Goal: Ask a question: Seek information or help from site administrators or community

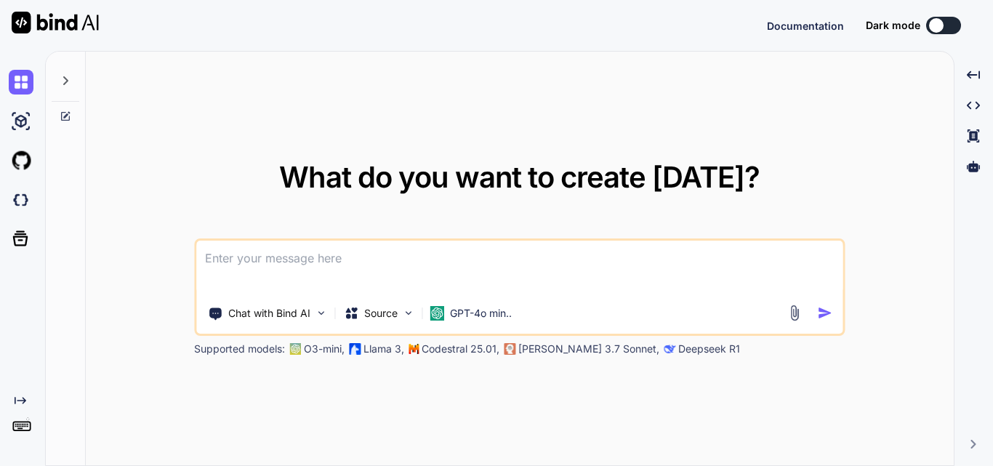
click at [230, 269] on textarea at bounding box center [519, 268] width 646 height 54
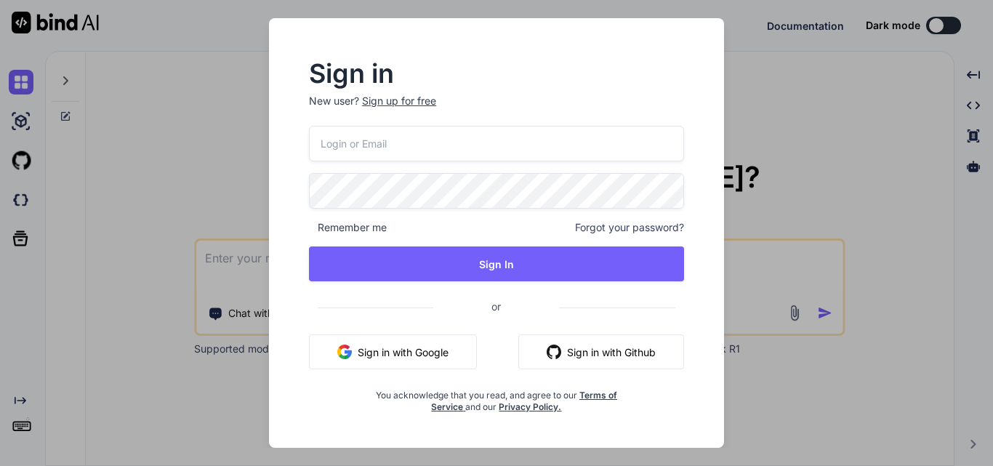
type input "[EMAIL_ADDRESS][DOMAIN_NAME]"
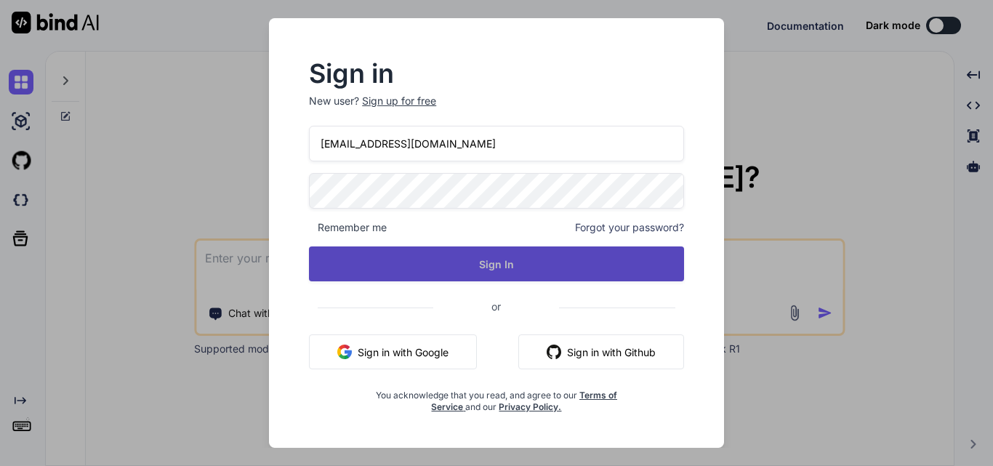
type textarea "x"
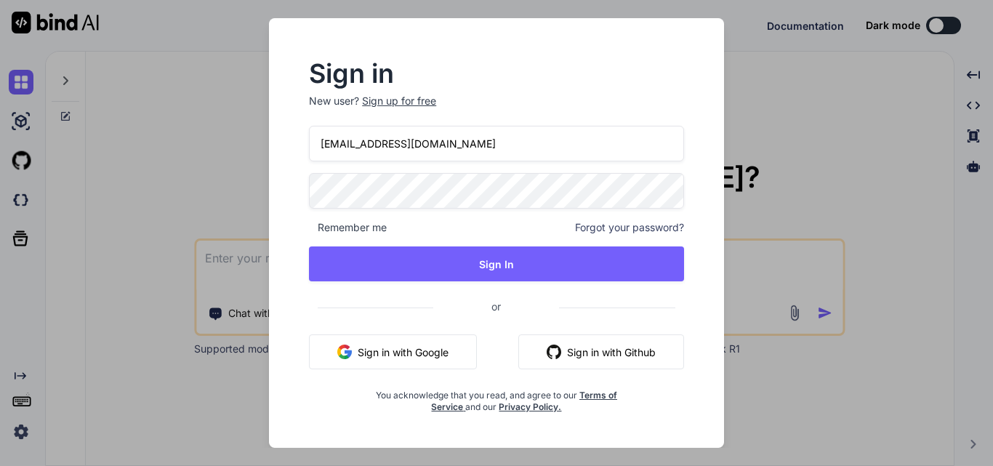
click at [335, 144] on input "[EMAIL_ADDRESS][DOMAIN_NAME]" at bounding box center [496, 144] width 375 height 36
type input "c@[DOMAIN_NAME]"
type textarea "x"
type input "@[DOMAIN_NAME]"
type textarea "x"
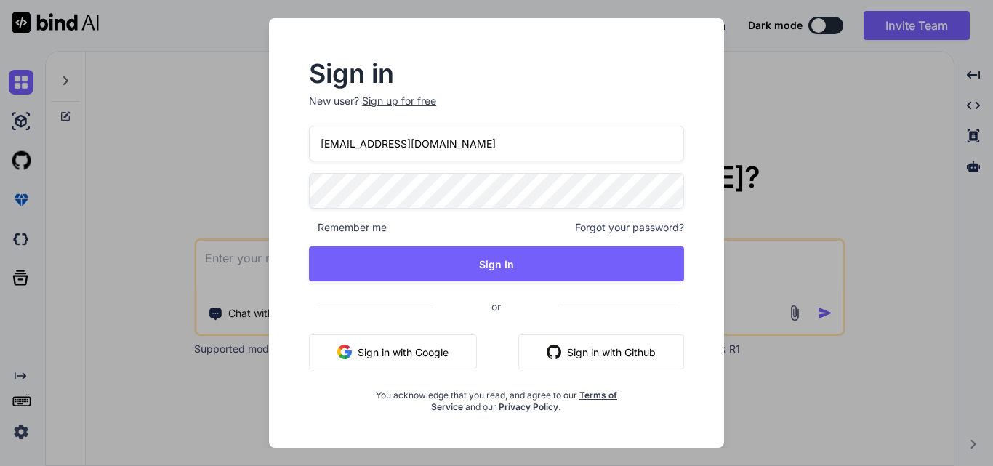
type input "[EMAIL_ADDRESS][DOMAIN_NAME]"
type textarea "x"
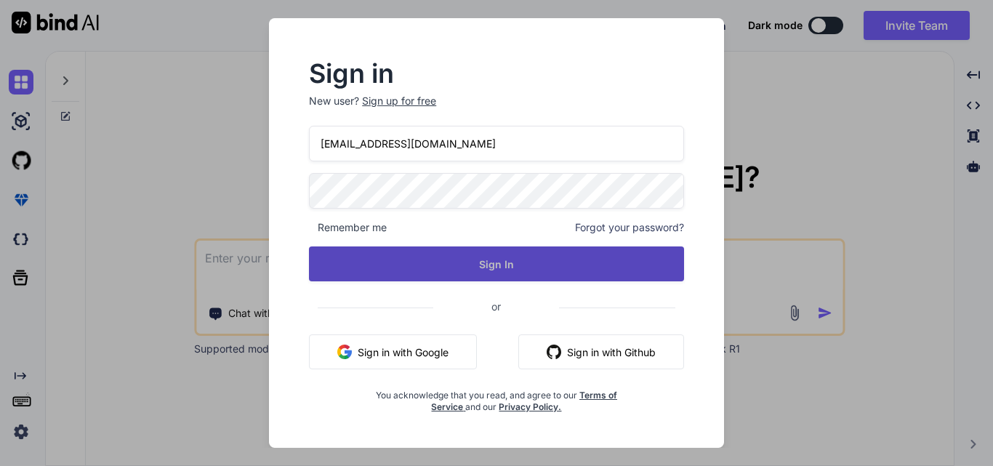
type input "[EMAIL_ADDRESS][DOMAIN_NAME]"
click at [499, 262] on button "Sign In" at bounding box center [496, 263] width 375 height 35
click at [518, 262] on button "Sign In" at bounding box center [496, 263] width 375 height 35
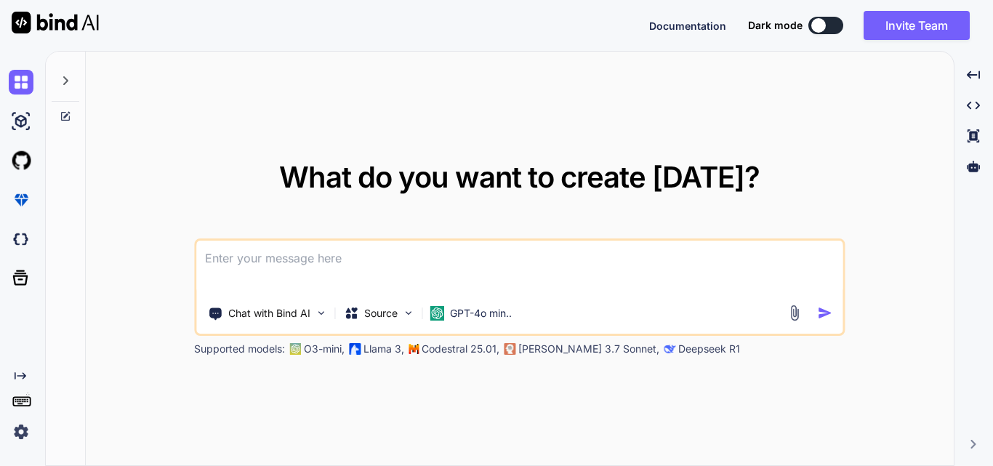
click at [236, 270] on textarea at bounding box center [519, 268] width 646 height 54
type textarea "M"
type textarea "x"
type textarea "Mo"
type textarea "x"
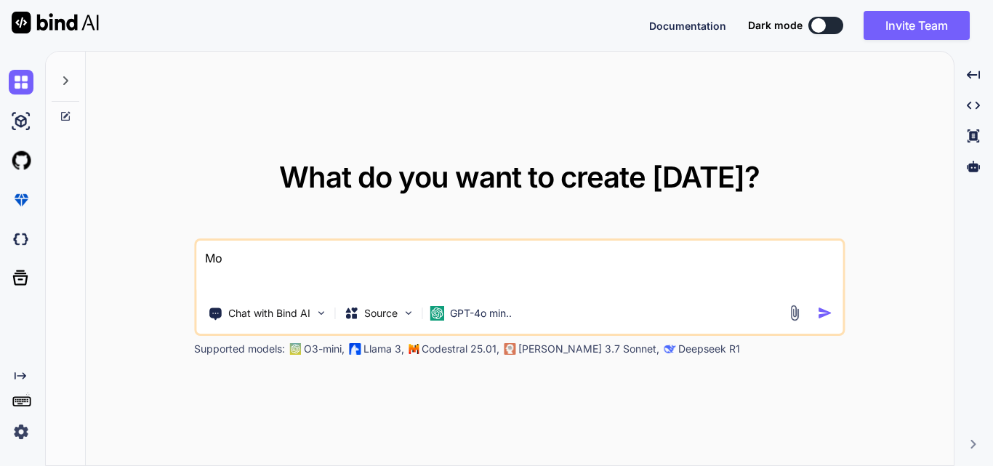
type textarea "Mod"
type textarea "x"
type textarea "Modfi"
type textarea "x"
type textarea "Modf"
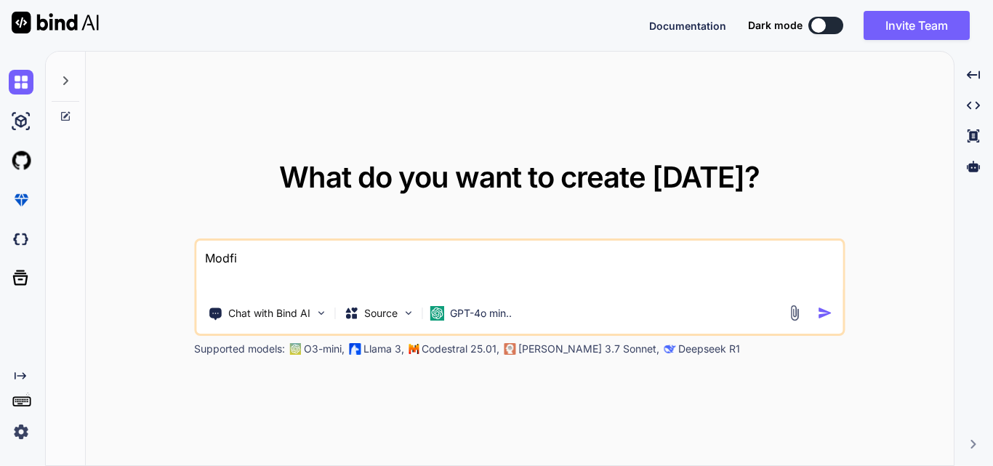
type textarea "x"
type textarea "Modfi"
type textarea "x"
type textarea "Modf"
type textarea "x"
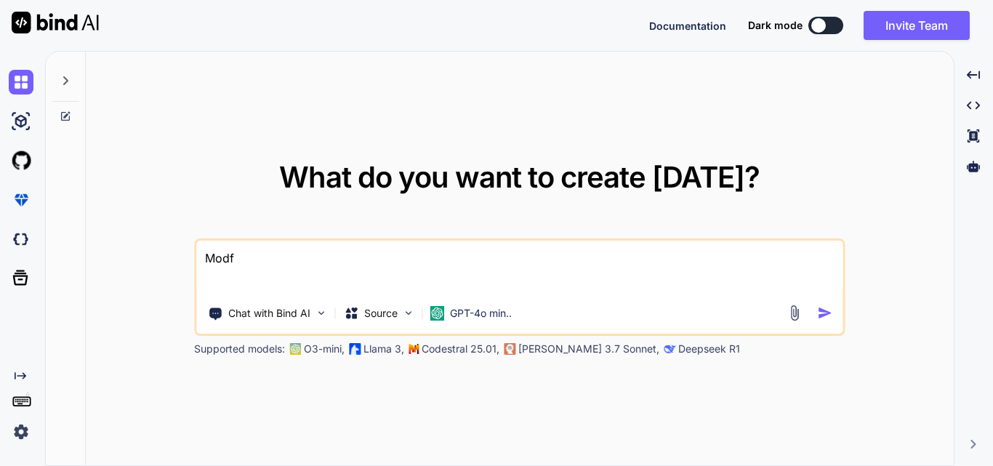
type textarea "Modfi"
type textarea "x"
type textarea "Modfid"
type textarea "x"
type textarea "Modfidy"
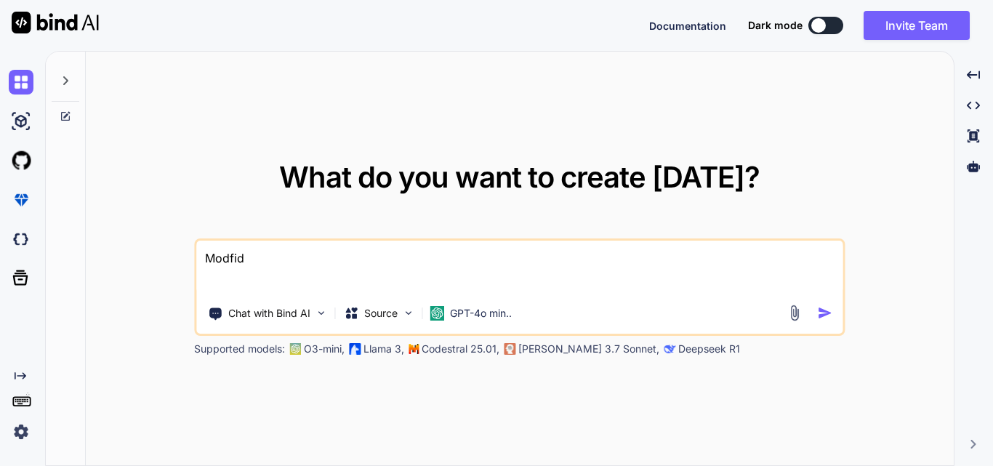
type textarea "x"
type textarea "Modfidy"
type textarea "x"
type textarea "Modfidy"
type textarea "x"
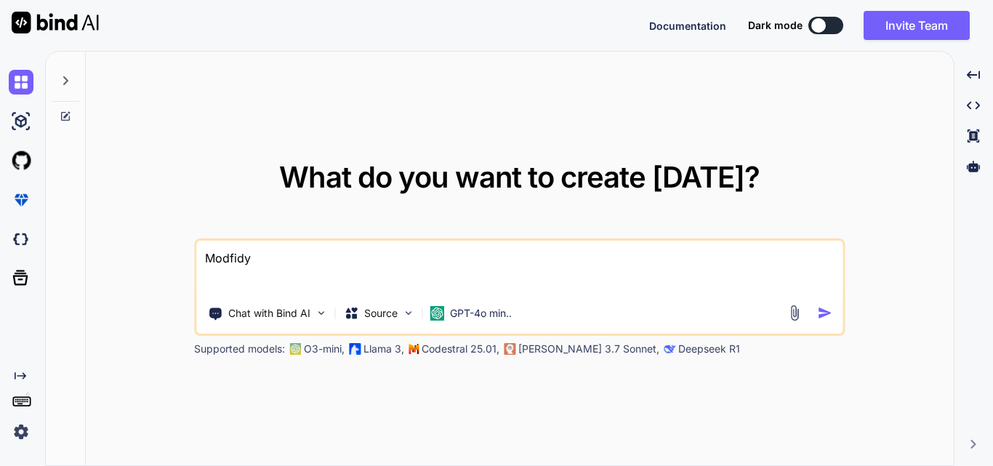
type textarea "Modfid"
type textarea "x"
type textarea "Modfi"
type textarea "x"
type textarea "Modf"
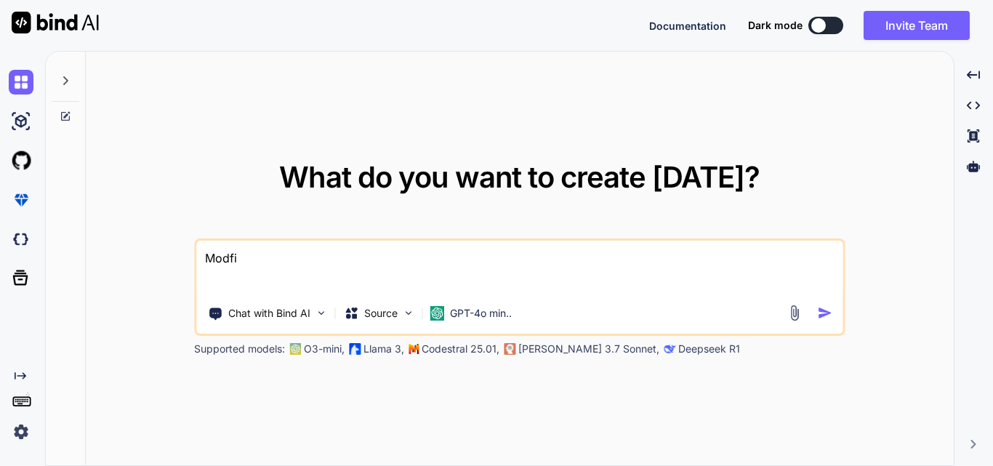
type textarea "x"
type textarea "Mod"
type textarea "x"
type textarea "Modi"
type textarea "x"
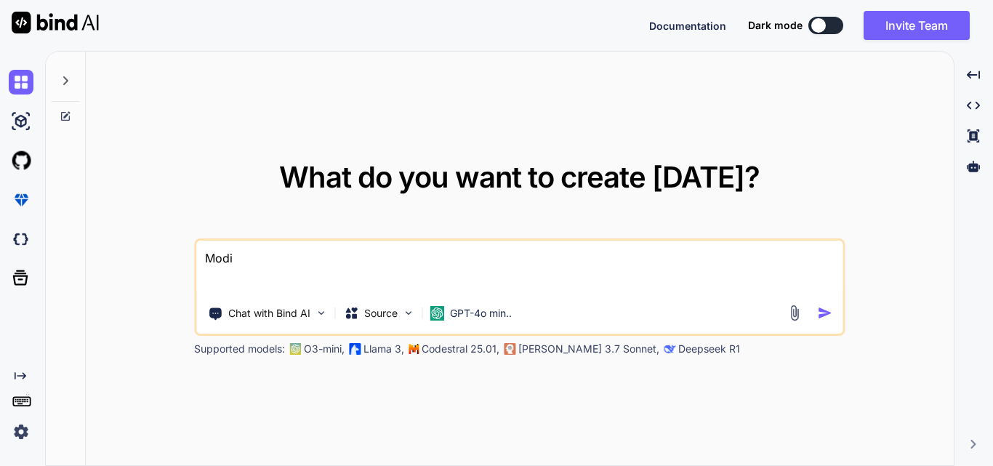
type textarea "Modif"
type textarea "x"
type textarea "Modify"
type textarea "x"
type textarea "Modify"
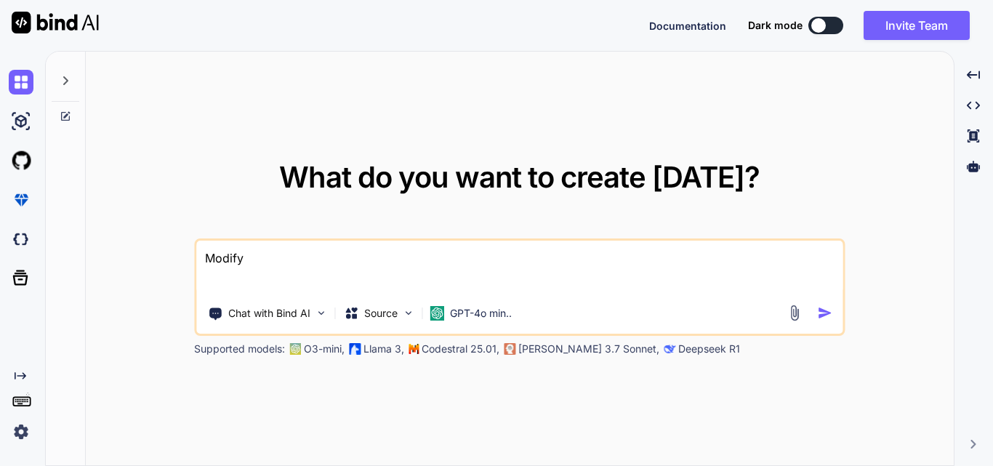
type textarea "x"
type textarea "Modify t"
type textarea "x"
type textarea "Modify th"
type textarea "x"
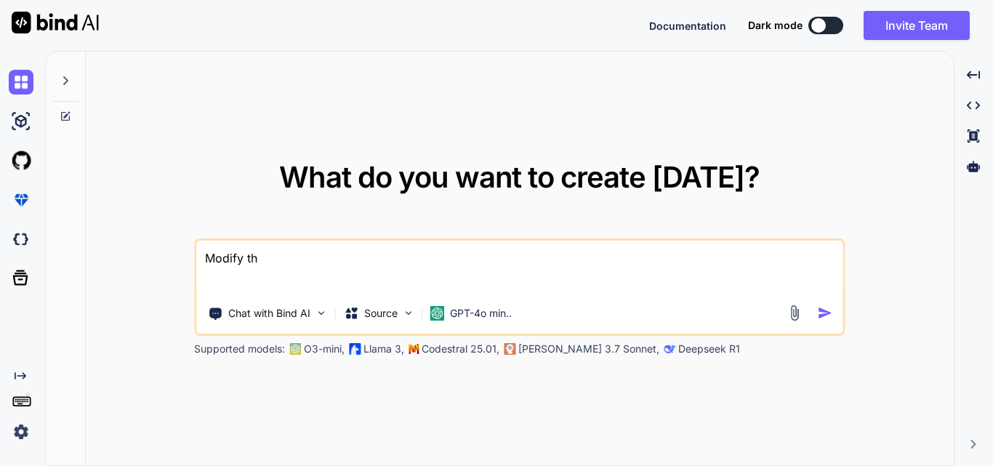
type textarea "Modify the"
type textarea "x"
type textarea "Modify the"
type textarea "x"
type textarea "Modify the c"
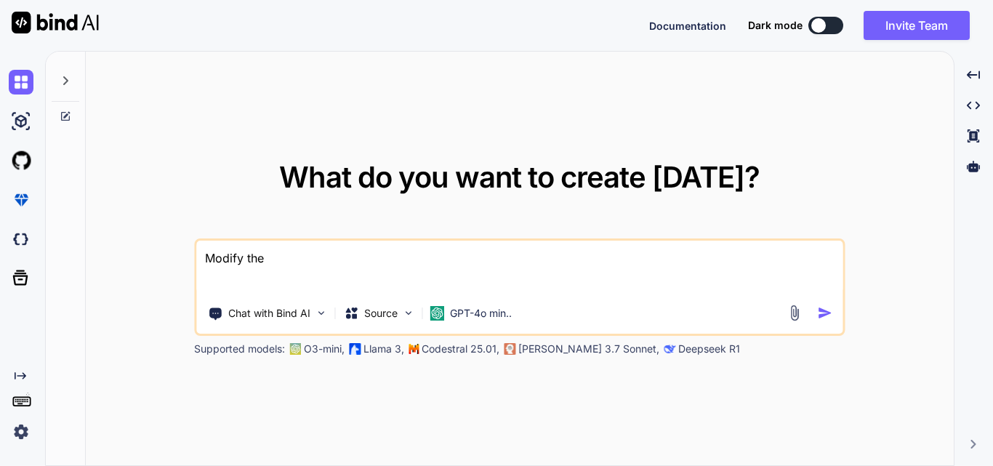
type textarea "x"
type textarea "Modify the co"
type textarea "x"
type textarea "Modify the cod"
type textarea "x"
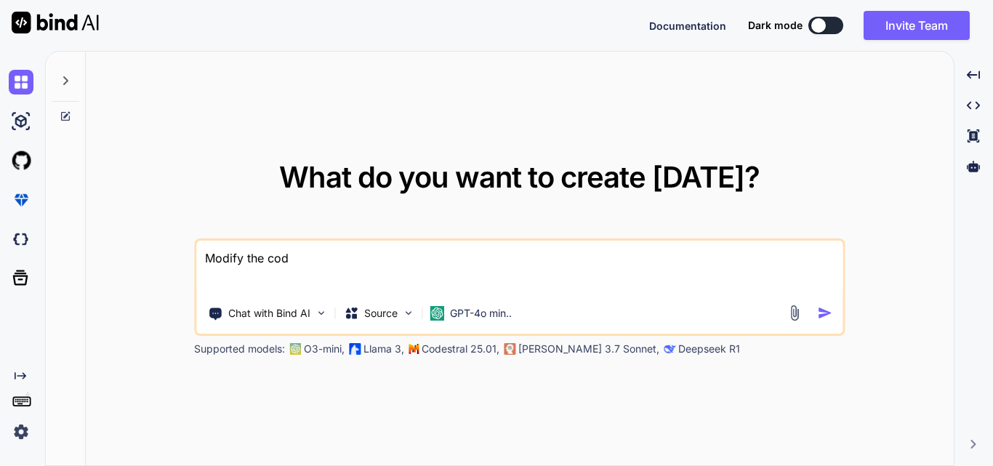
type textarea "Modify the code"
type textarea "x"
type textarea "Modify the code"
type textarea "x"
type textarea "Modify the code t"
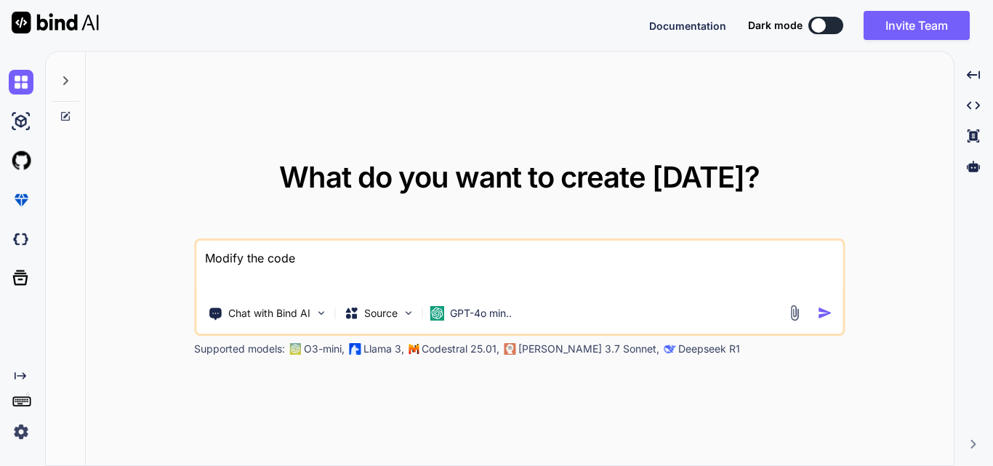
type textarea "x"
type textarea "Modify the code to"
type textarea "x"
type textarea "Modify the code to"
type textarea "x"
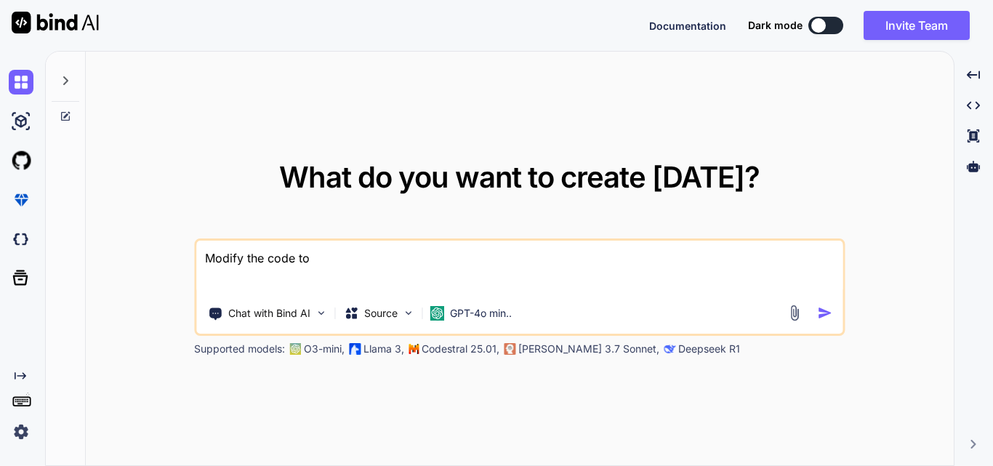
type textarea "Modify the code to s"
type textarea "x"
type textarea "Modify the code to st"
type textarea "x"
type textarea "Modify the code to str"
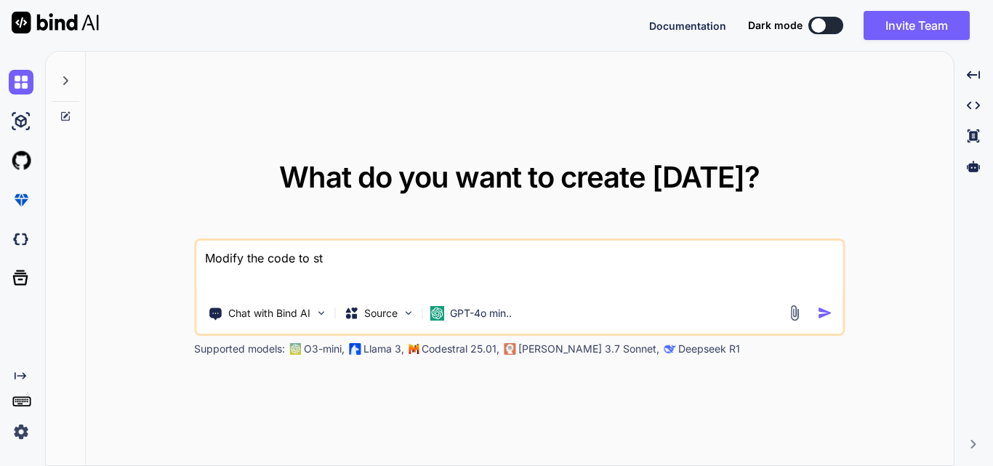
type textarea "x"
type textarea "Modify the code to stri"
type textarea "x"
type textarea "Modify the code to strin"
type textarea "x"
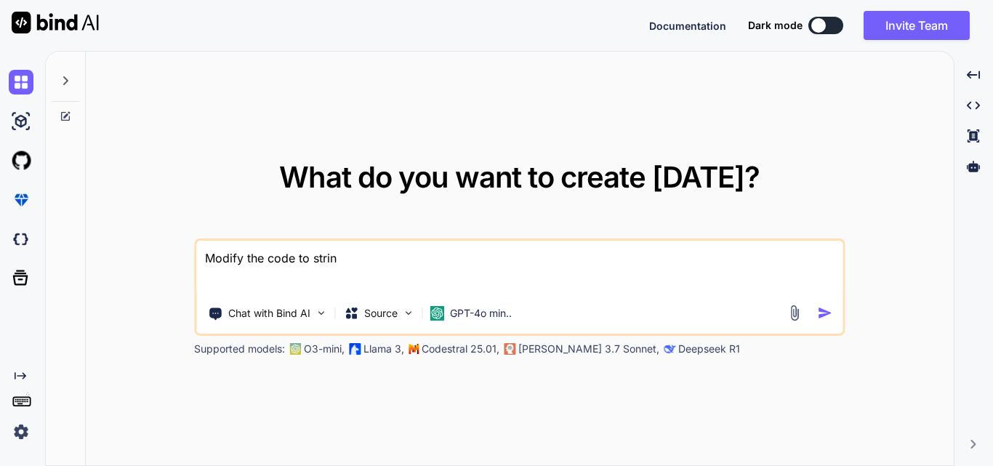
type textarea "Modify the code to string"
type textarea "x"
type textarea "Modify the code to string"
type textarea "x"
type textarea "Modify the code to string f"
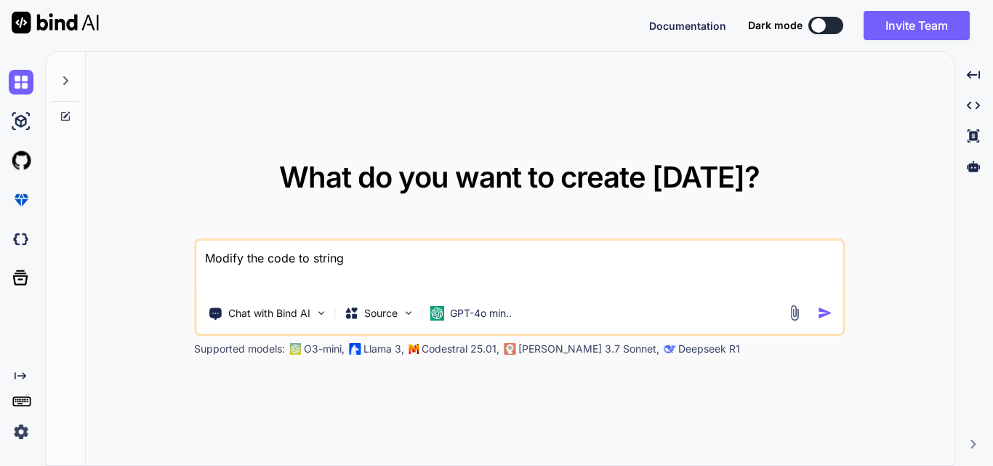
type textarea "x"
type textarea "Modify the code to string fo"
type textarea "x"
type textarea "Modify the code to string for"
type textarea "x"
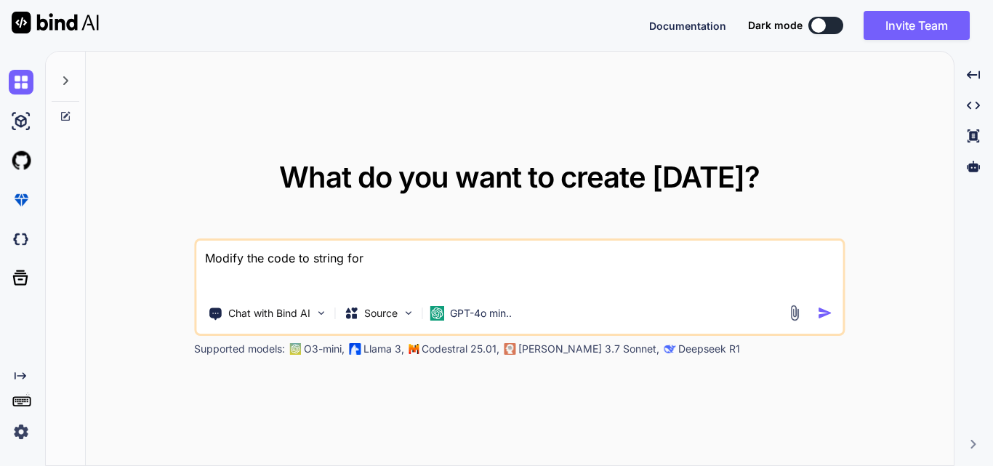
type textarea "Modify the code to string form"
type textarea "x"
type textarea "Modify the code to string forma"
type textarea "x"
type textarea "Modify the code to string formart"
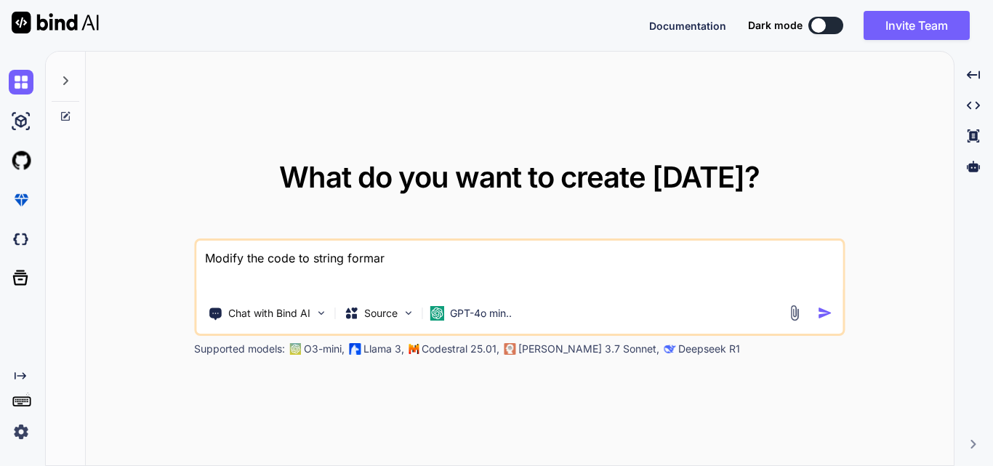
type textarea "x"
type textarea "Modify the code to string formarte"
type textarea "x"
type textarea "Modify the code to string formart"
type textarea "x"
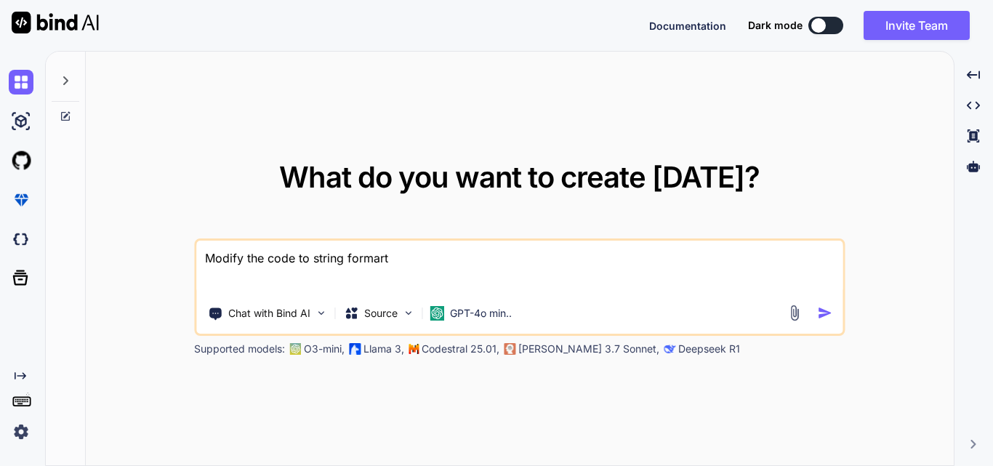
type textarea "Modify the code to string formar"
type textarea "x"
type textarea "Modify the code to string formare"
type textarea "x"
type textarea "Modify the code to string formar"
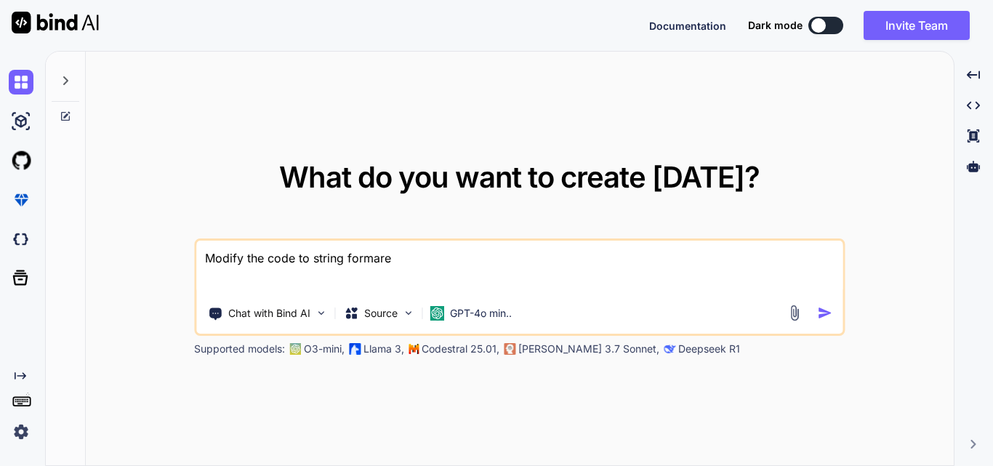
type textarea "x"
type textarea "Modify the code to string forma"
type textarea "x"
type textarea "Modify the code to string form"
type textarea "x"
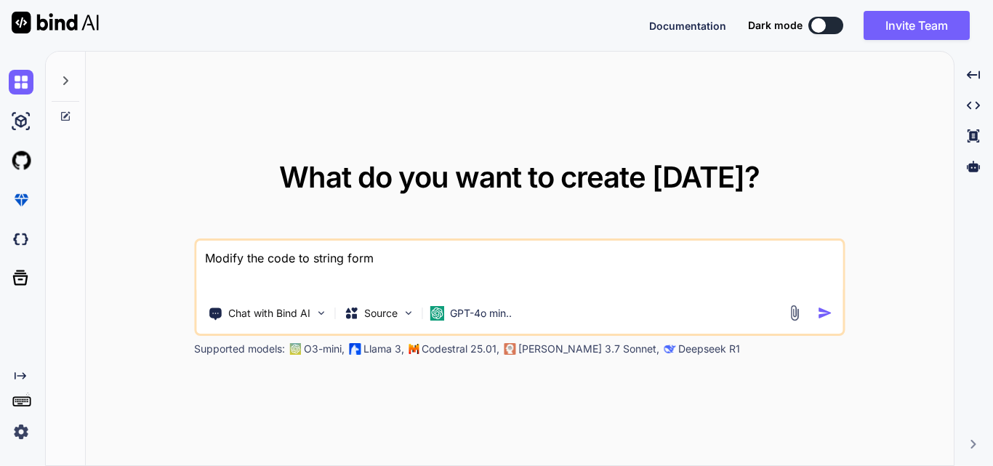
type textarea "Modify the code to string forma"
type textarea "x"
type textarea "Modify the code to string format"
type textarea "x"
type textarea "Modify the code to string formate"
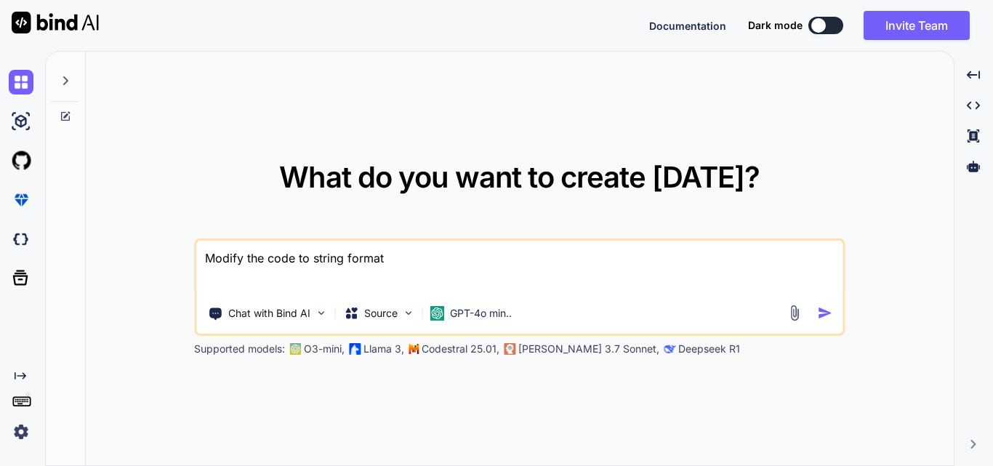
type textarea "x"
type textarea "Modify the code to string format"
type textarea "x"
type textarea "Modify the code to string format"
type textarea "x"
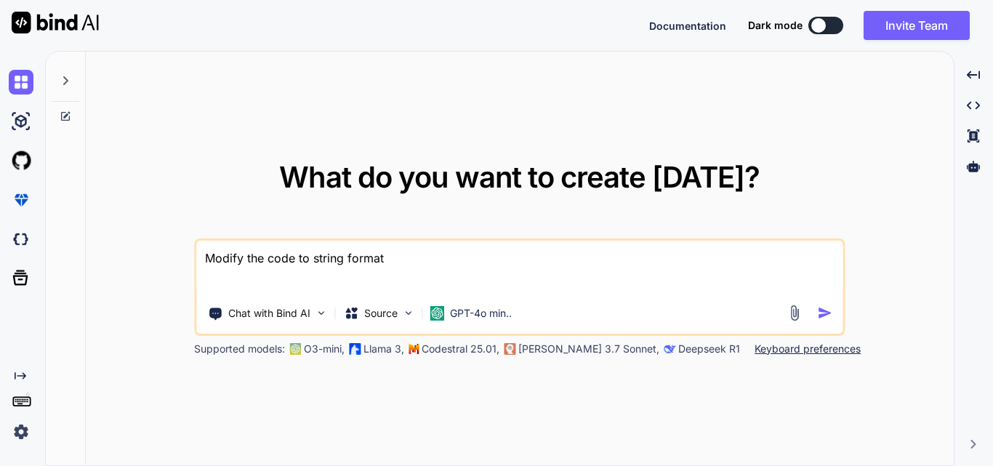
paste textarea "<PostList HotelId="1" Date="250902" Time="111028" WaiterId="" SequenceNumber=""…"
type textarea "Modify the code to string format <PostList HotelId="1" Date="250902" Time="1110…"
type textarea "x"
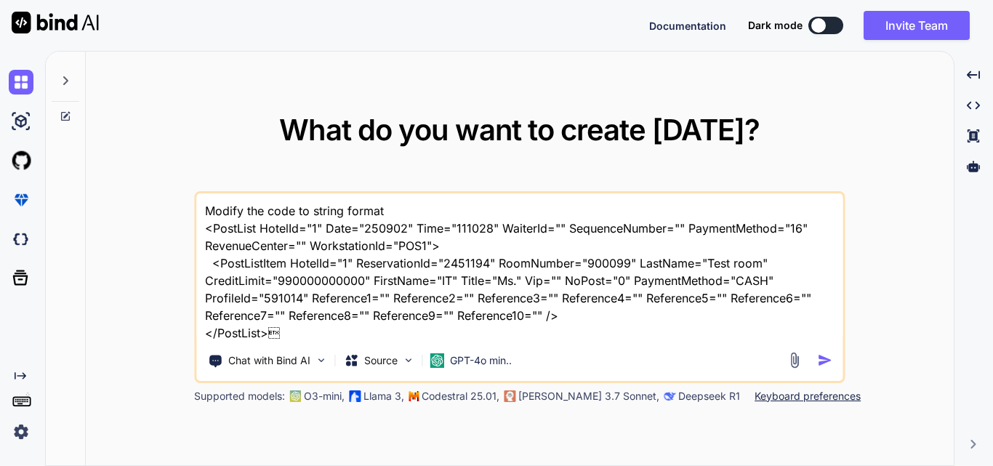
click at [205, 227] on textarea "Modify the code to string format <PostList HotelId="1" Date="250902" Time="1110…" at bounding box center [519, 267] width 646 height 148
paste textarea "string response = ""
type textarea "Modify the code to string format string response = "<PostList HotelId="1" Date=…"
type textarea "x"
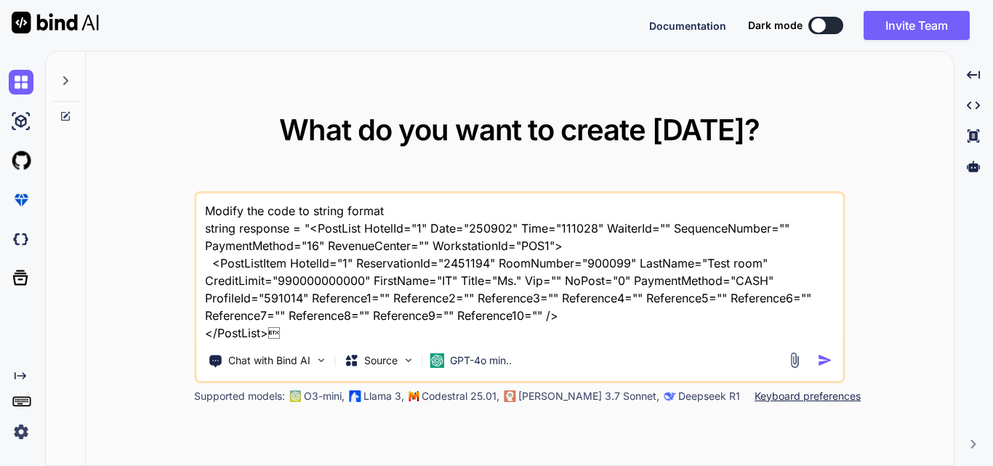
click at [283, 330] on textarea "Modify the code to string format string response = "<PostList HotelId="1" Date=…" at bounding box center [519, 267] width 646 height 148
type textarea "Modify the code to string format string response = "<PostList HotelId="1" Date=…"
type textarea "x"
click at [276, 332] on textarea "Modify the code to string format string response = "<PostList HotelId="1" Date=…" at bounding box center [519, 267] width 646 height 148
type textarea "Modify the code to string format string response = "<PostList HotelId="1" Date=…"
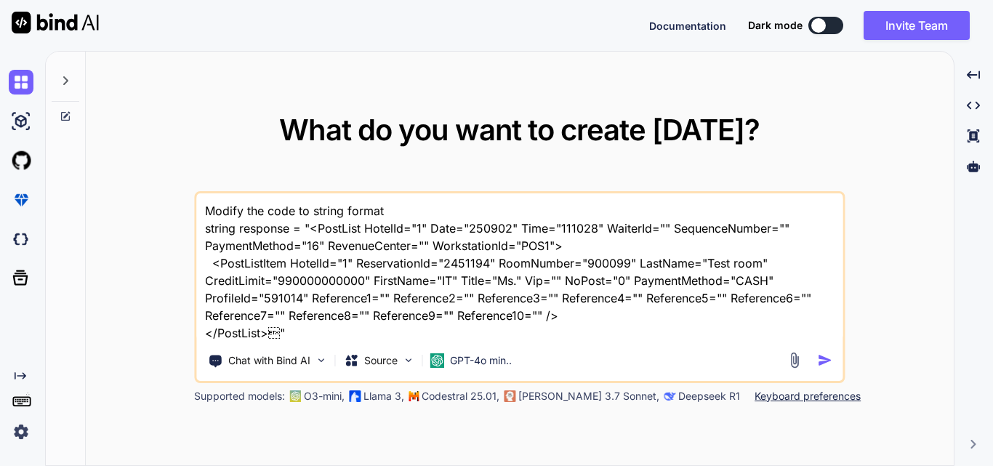
type textarea "x"
paste textarea "\u0003"
type textarea "Modify the code to string format string response = "<PostList HotelId="1" Date=…"
type textarea "x"
click at [347, 328] on textarea "Modify the code to string format string response = "<PostList HotelId="1" Date=…" at bounding box center [519, 267] width 646 height 148
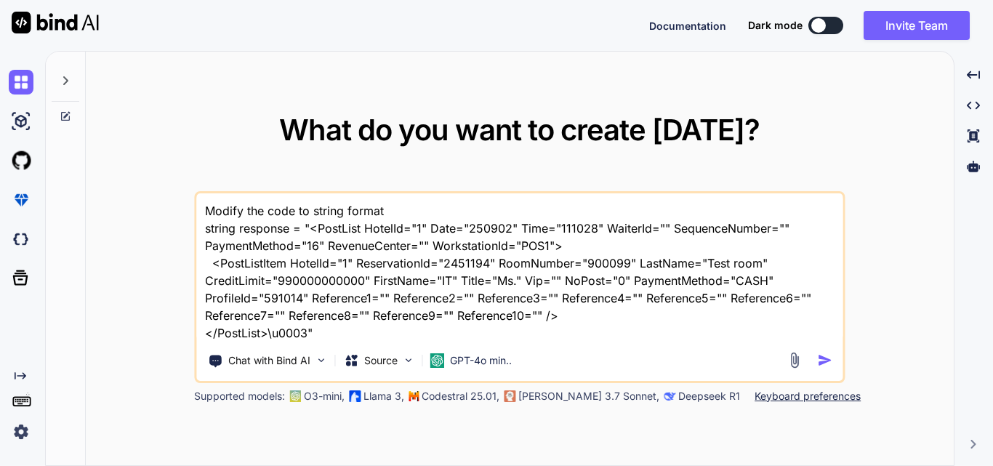
click at [398, 212] on textarea "Modify the code to string format string response = "<PostList HotelId="1" Date=…" at bounding box center [519, 267] width 646 height 148
type textarea "Modify the code to string format string response = "<PostList HotelId="1" Date=…"
click at [822, 357] on img "button" at bounding box center [824, 360] width 15 height 15
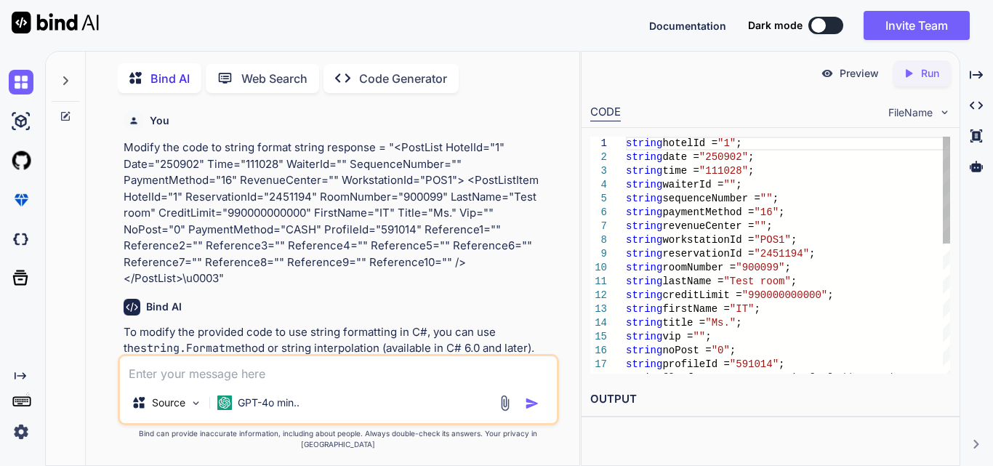
scroll to position [6, 0]
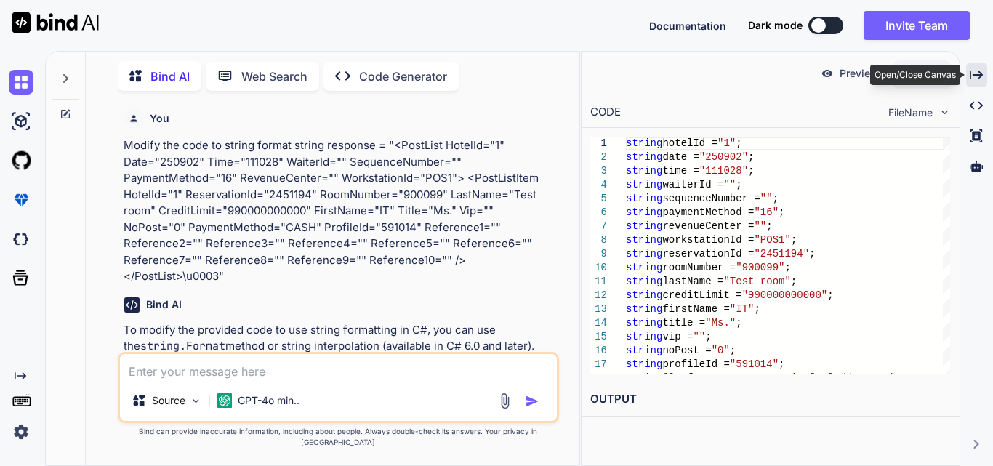
click at [983, 71] on icon "Created with Pixso." at bounding box center [976, 74] width 13 height 13
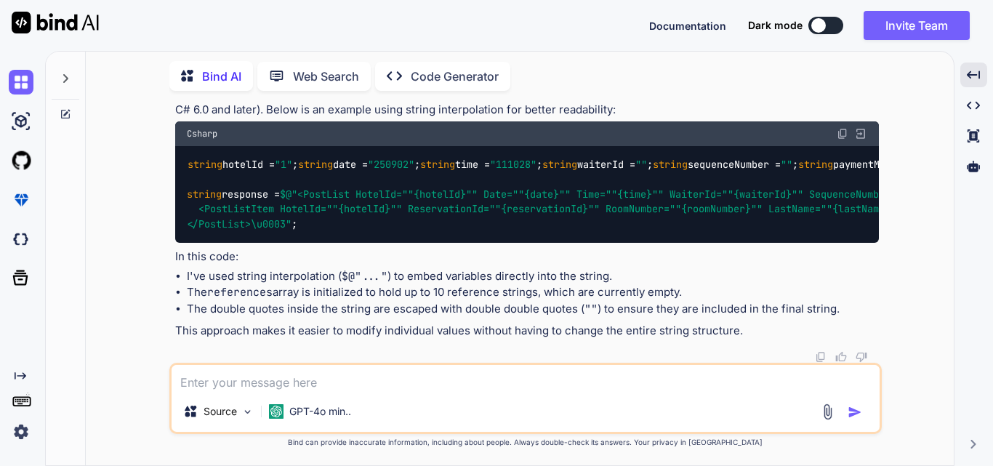
scroll to position [434, 0]
click at [59, 73] on div at bounding box center [66, 74] width 28 height 50
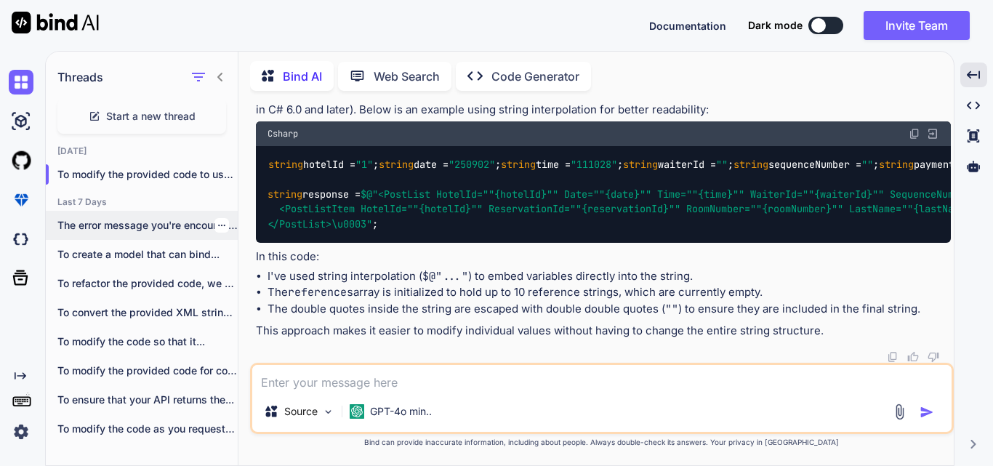
click at [128, 220] on p "The error message you're encountering indicates that..." at bounding box center [147, 225] width 180 height 15
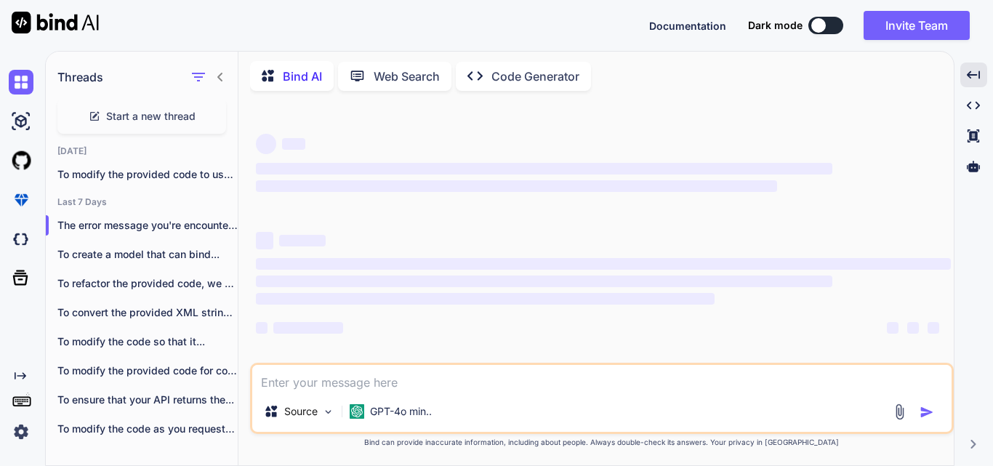
click at [346, 374] on textarea at bounding box center [601, 378] width 699 height 26
type textarea "x"
type textarea "C"
type textarea "x"
type textarea "Cob"
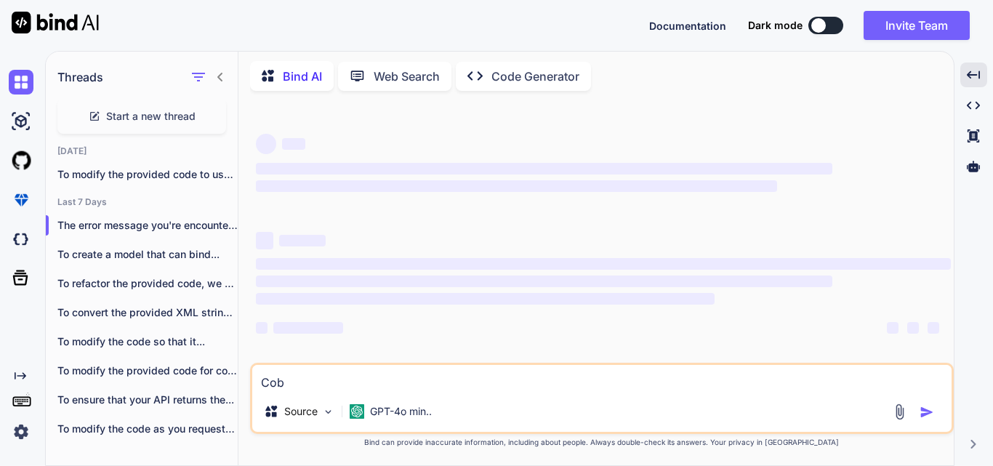
type textarea "x"
type textarea "Cobn"
type textarea "x"
type textarea "Cobne"
type textarea "x"
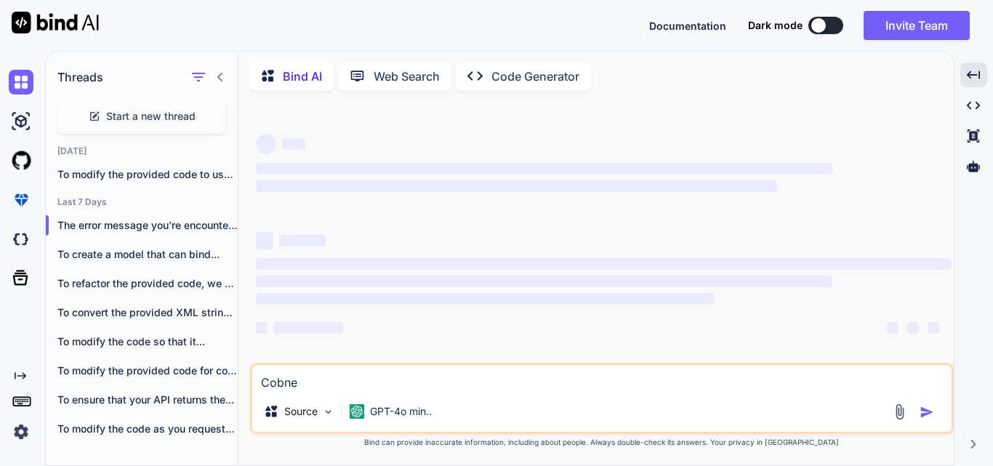
type textarea "Cobnev"
type textarea "x"
type textarea "Cobnevr"
type textarea "x"
type textarea "Cobnevrt"
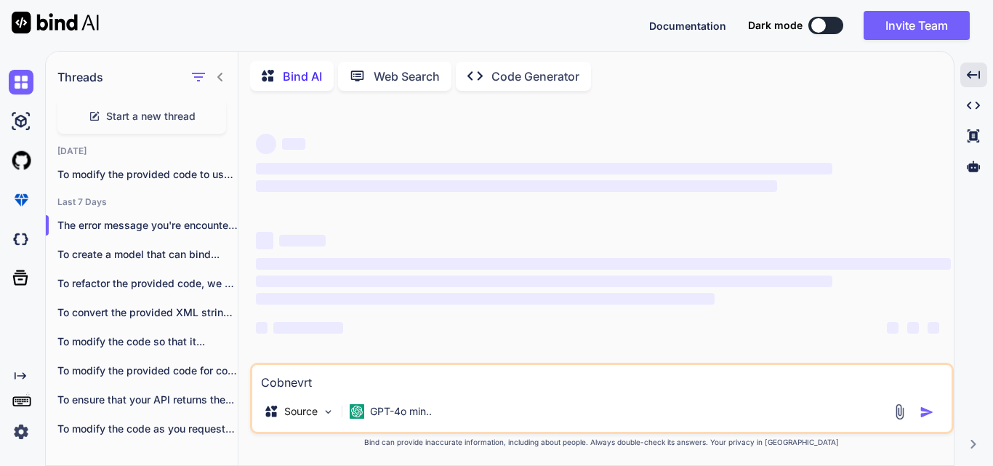
type textarea "x"
type textarea "Cobnevrt"
type textarea "x"
type textarea "Cobnevrt"
type textarea "x"
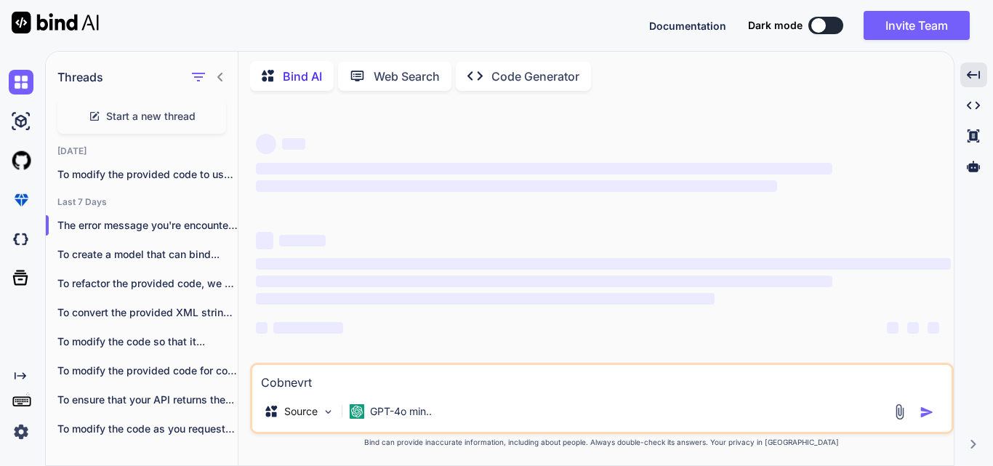
type textarea "Cobnevr"
type textarea "x"
type textarea "Cobnev"
type textarea "x"
type textarea "Cobne"
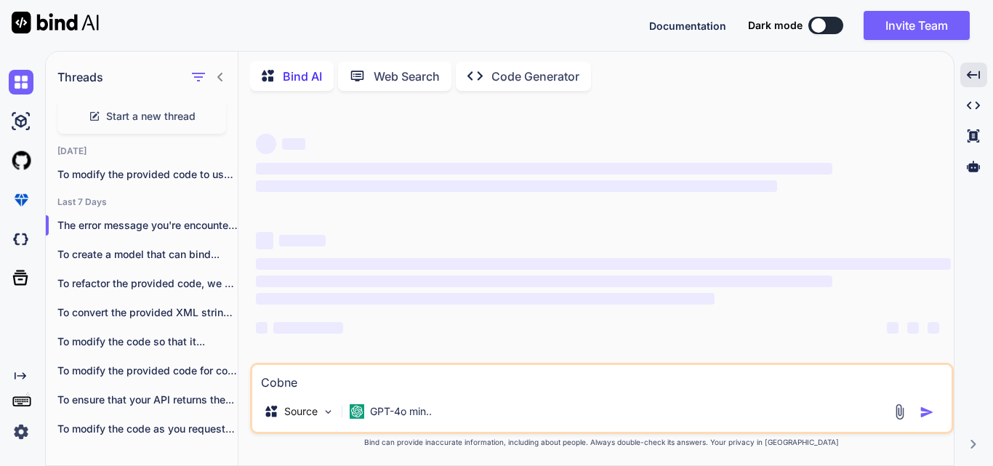
type textarea "x"
type textarea "Cobn"
type textarea "x"
type textarea "Cob"
type textarea "x"
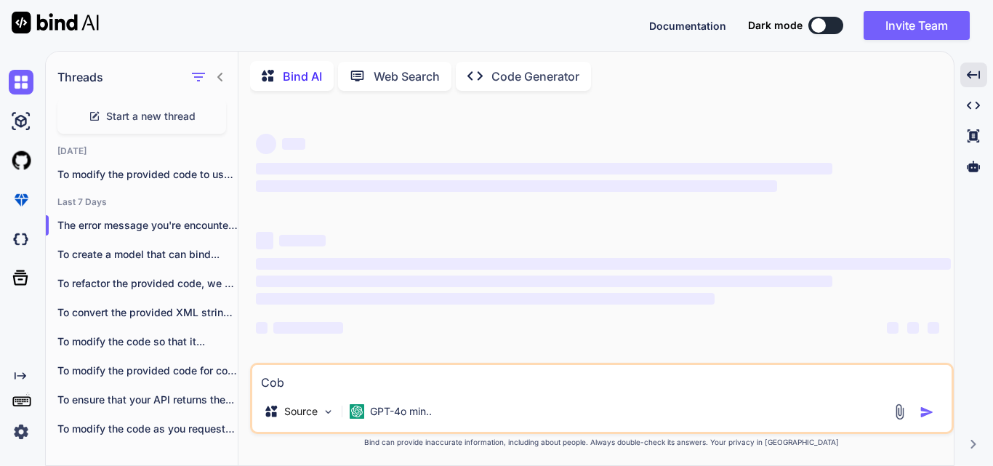
type textarea "Co"
type textarea "x"
type textarea "Con"
type textarea "x"
type textarea "Conv"
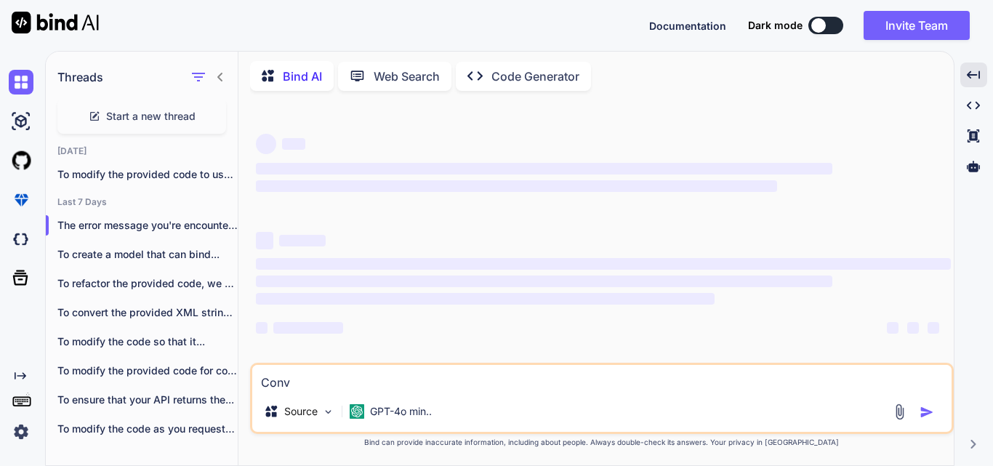
type textarea "x"
type textarea "Conve"
type textarea "x"
type textarea "Conver"
type textarea "x"
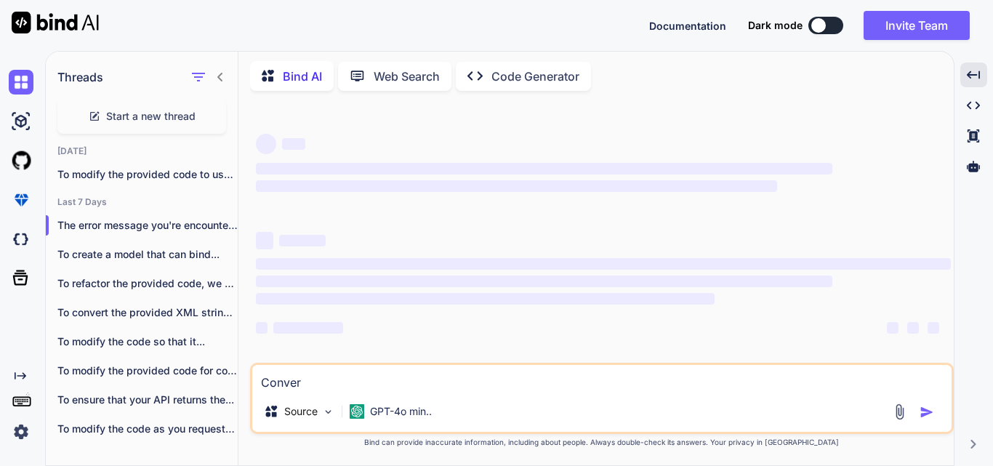
type textarea "Convert"
type textarea "x"
type textarea "Convert"
type textarea "x"
type textarea "Convert t"
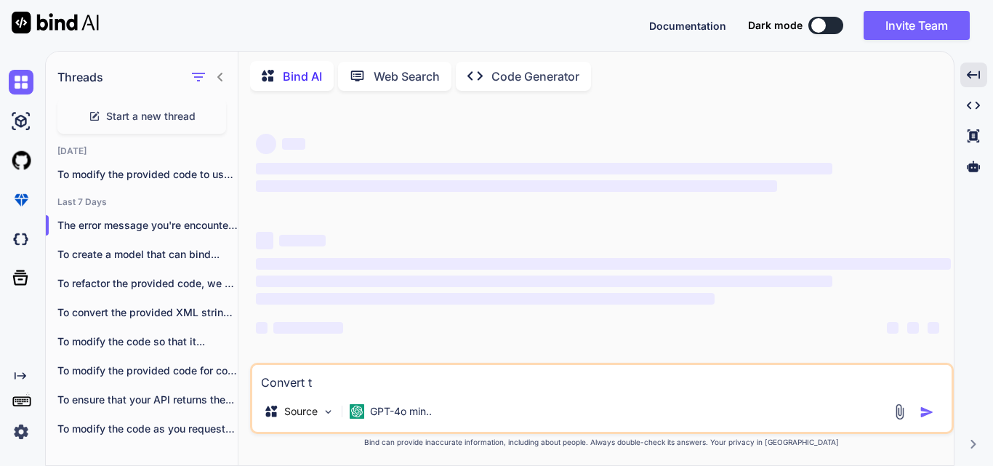
type textarea "x"
type textarea "Convert th"
type textarea "x"
type textarea "Convert the"
type textarea "x"
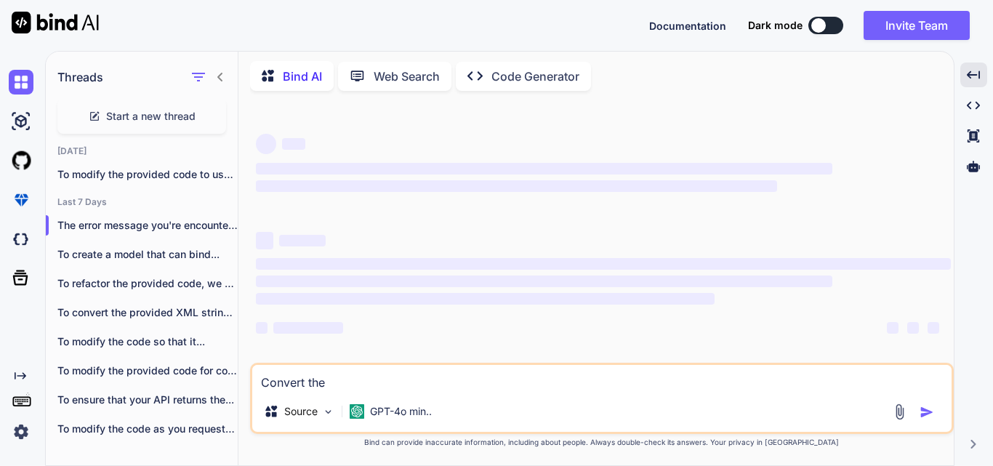
type textarea "Convert the"
type textarea "x"
type textarea "Convert the r"
type textarea "x"
type textarea "Convert the re"
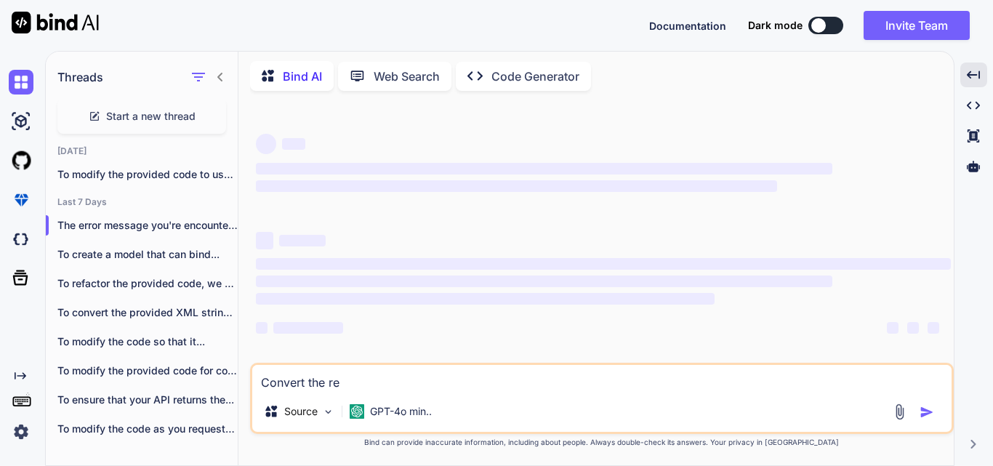
type textarea "x"
type textarea "Convert the res"
type textarea "x"
type textarea "Convert the resp"
type textarea "x"
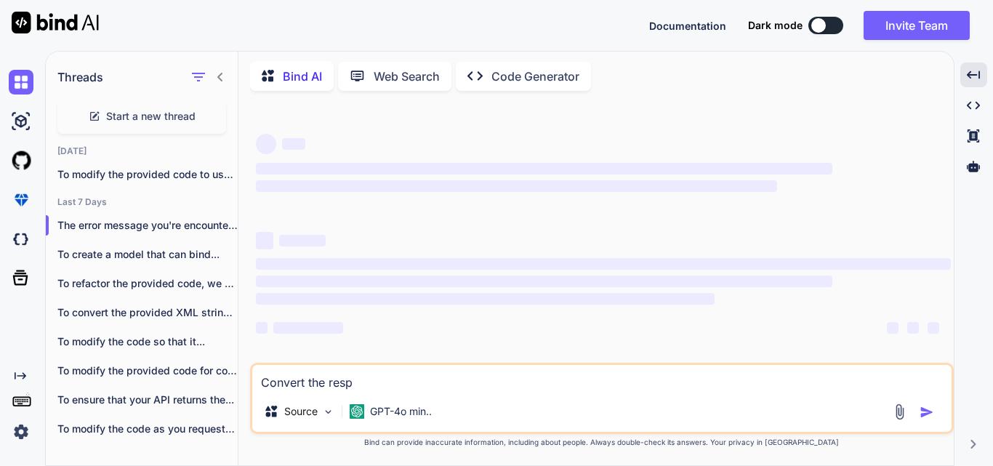
type textarea "Convert the respo"
type textarea "x"
type textarea "Convert the respon"
type textarea "x"
type textarea "Convert the respons"
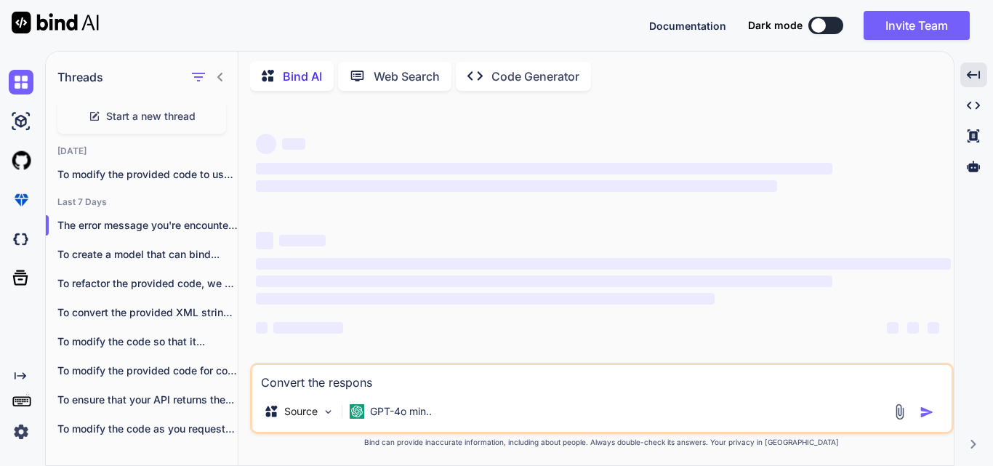
type textarea "x"
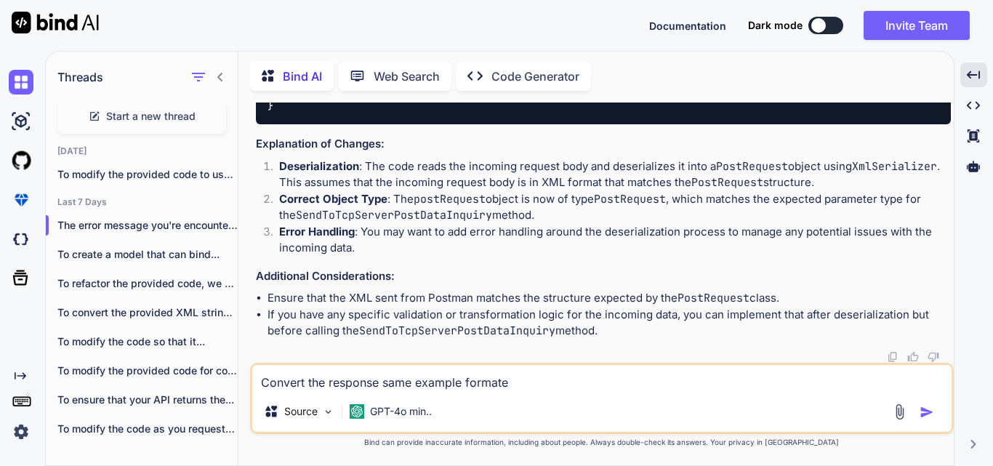
scroll to position [11957, 0]
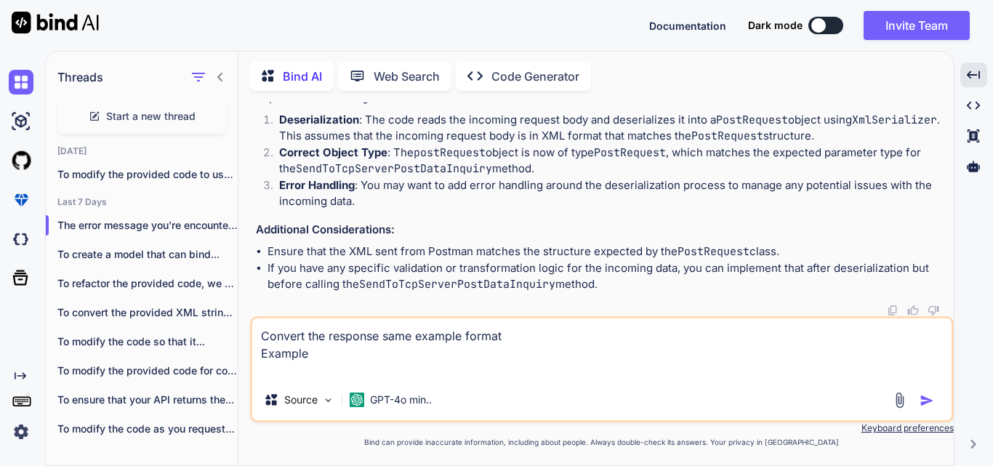
paste textarea "string response = "<PostAnswer HotelId=\"1\" Date=\"250904\" Time=\"111722\" An…"
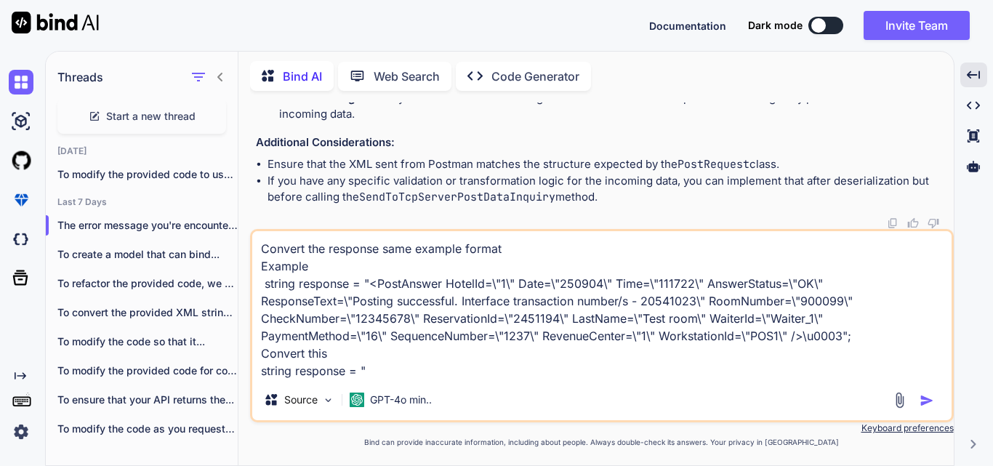
paste textarea "<PostList HotelId="1" Date="250902" Time="111028" WaiterId="" SequenceNumber=""…"
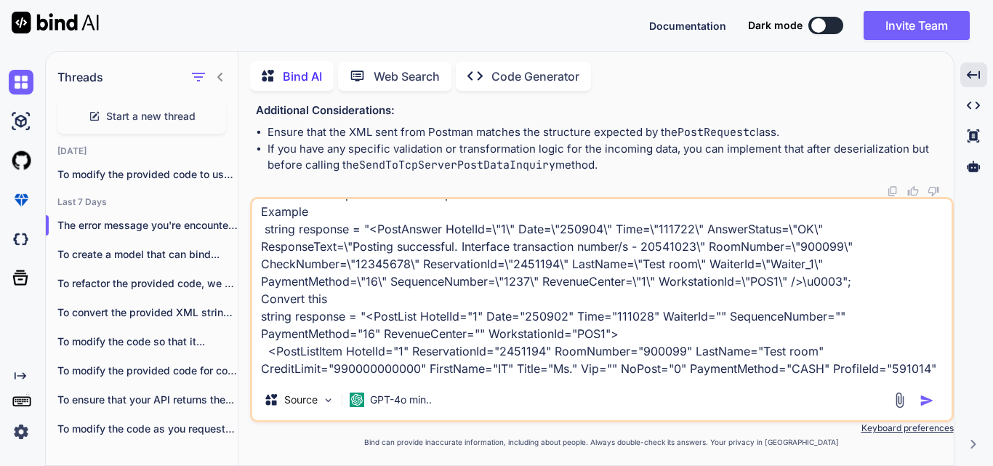
scroll to position [0, 0]
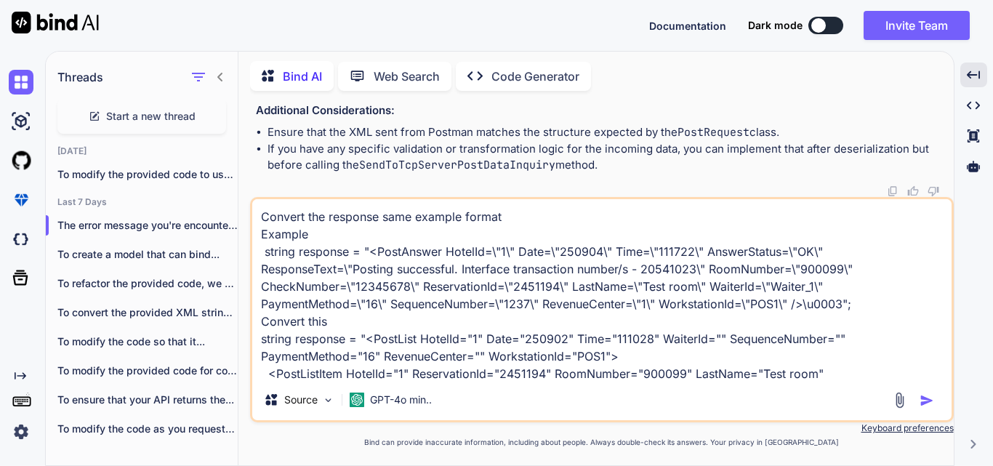
drag, startPoint x: 806, startPoint y: 305, endPoint x: 838, endPoint y: 300, distance: 33.1
click at [838, 300] on textarea "Convert the response same example format Example string response = "<PostAnswer…" at bounding box center [601, 289] width 699 height 180
click at [820, 305] on textarea "Convert the response same example format Example string response = "<PostAnswer…" at bounding box center [601, 289] width 699 height 180
drag, startPoint x: 805, startPoint y: 303, endPoint x: 841, endPoint y: 299, distance: 36.6
click at [841, 299] on textarea "Convert the response same example format Example string response = "<PostAnswer…" at bounding box center [601, 289] width 699 height 180
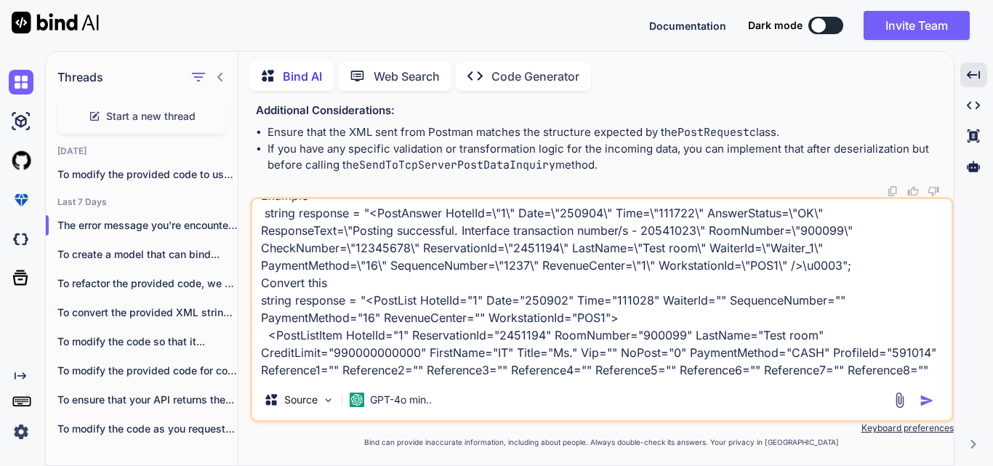
scroll to position [73, 0]
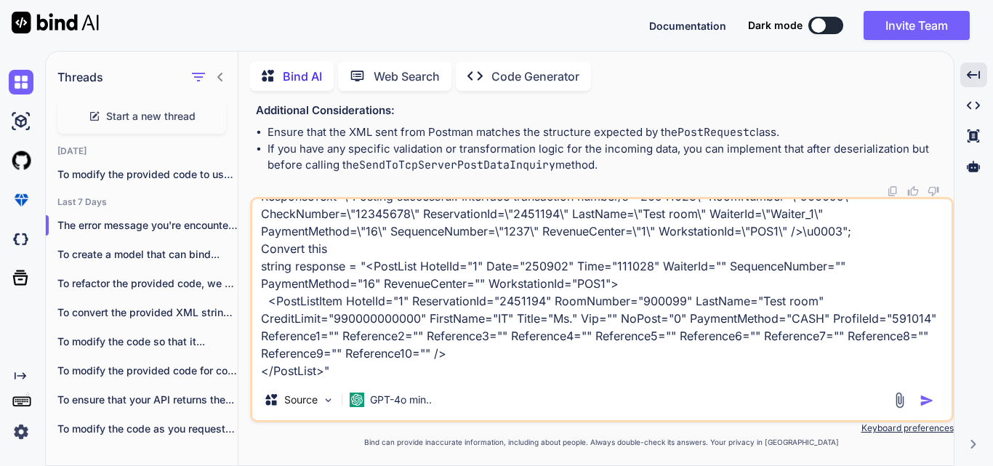
click at [322, 371] on textarea "Convert the response same example format Example string response = "<PostAnswer…" at bounding box center [601, 289] width 699 height 180
paste textarea "\u0003"
click at [923, 400] on img "button" at bounding box center [927, 400] width 15 height 15
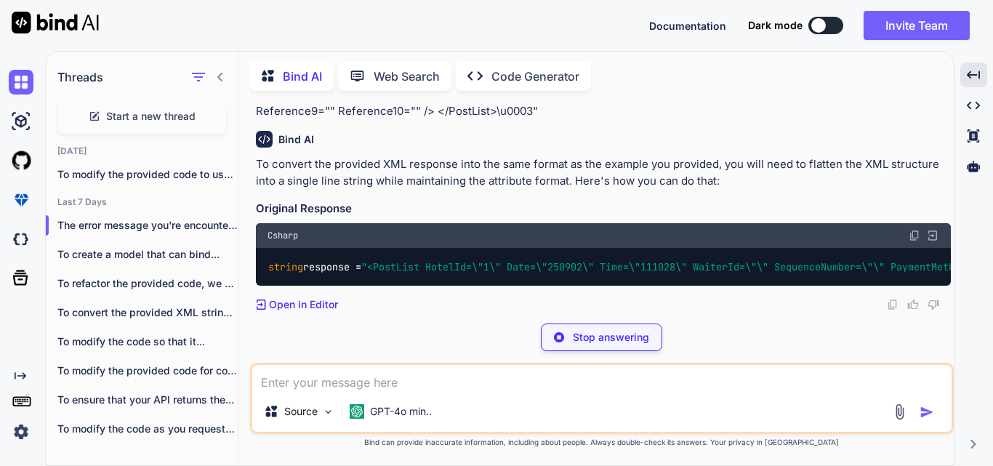
scroll to position [13047, 0]
drag, startPoint x: 598, startPoint y: 289, endPoint x: 750, endPoint y: 284, distance: 151.3
click at [750, 284] on div "string response = "<PostList HotelId=\"1\" Date=\"250902\" Time=\"111028\" Wait…" at bounding box center [603, 267] width 695 height 38
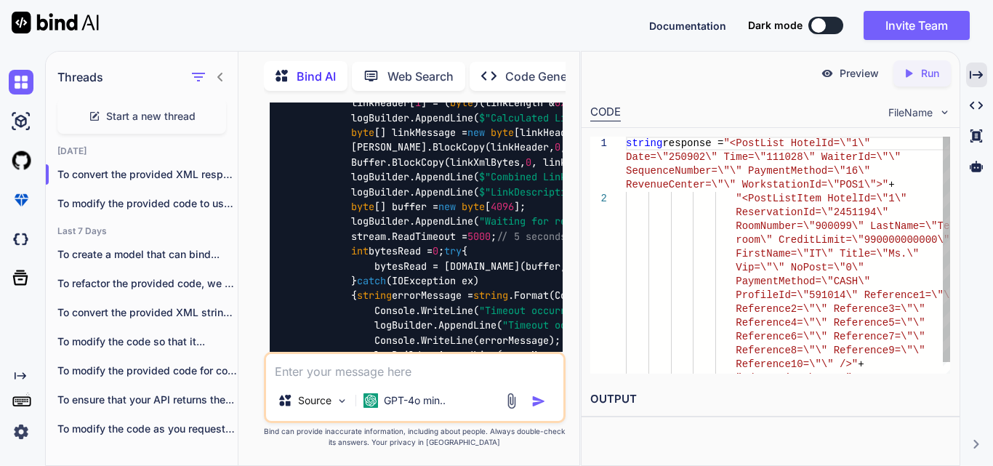
scroll to position [20108, 0]
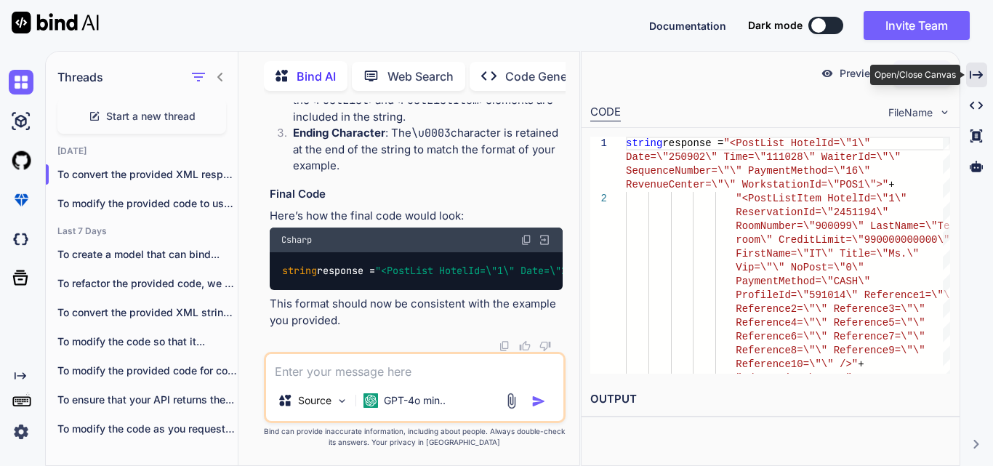
click at [970, 79] on icon "Created with Pixso." at bounding box center [976, 74] width 13 height 13
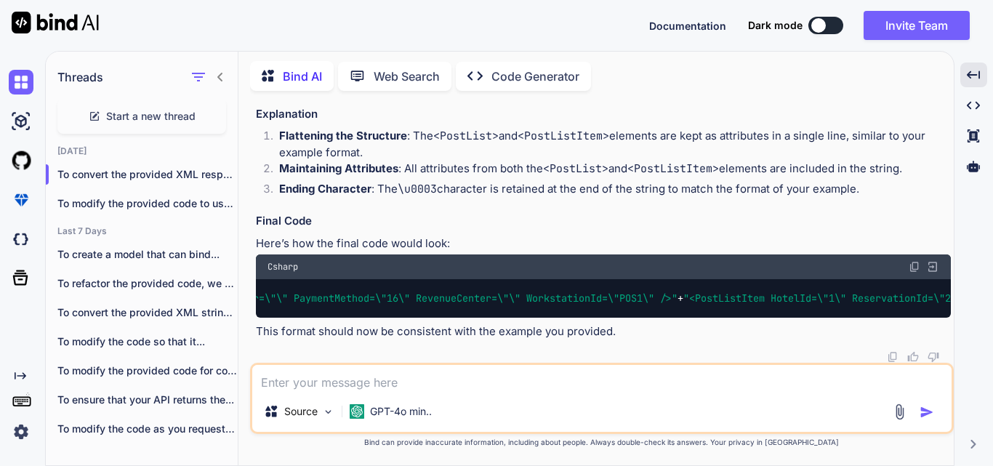
scroll to position [0, 1791]
click at [914, 261] on img at bounding box center [915, 267] width 12 height 12
click at [282, 388] on textarea at bounding box center [601, 378] width 699 height 26
paste textarea "System.Xml.XmlException: 'There are multiple root elements. Line 1, position 141"
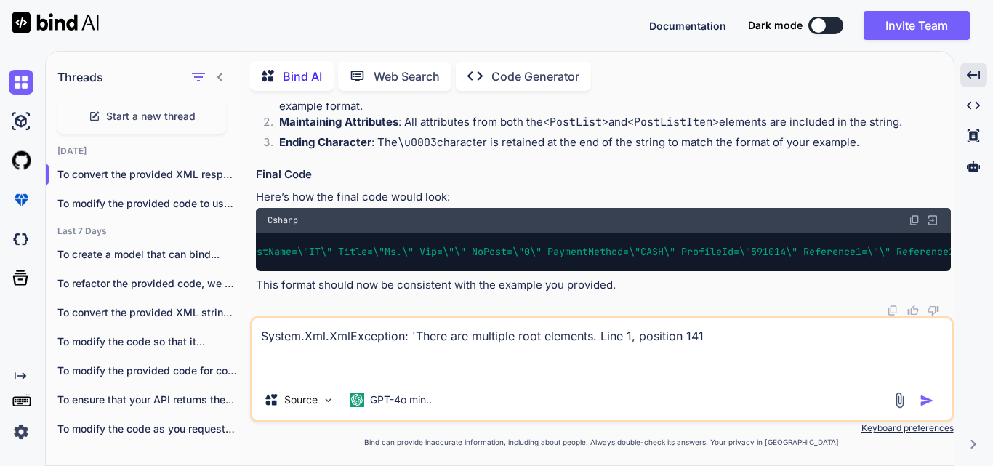
paste textarea "string response = "<PostList HotelId=\"1\" Date=\"250902\" Time=\"111028\" Wait…"
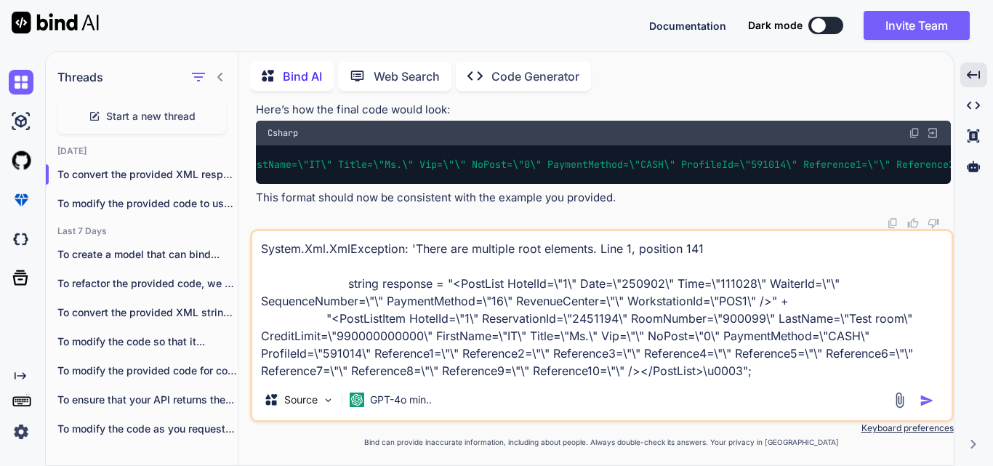
click at [264, 251] on textarea "System.Xml.XmlException: 'There are multiple root elements. Line 1, position 14…" at bounding box center [601, 305] width 699 height 148
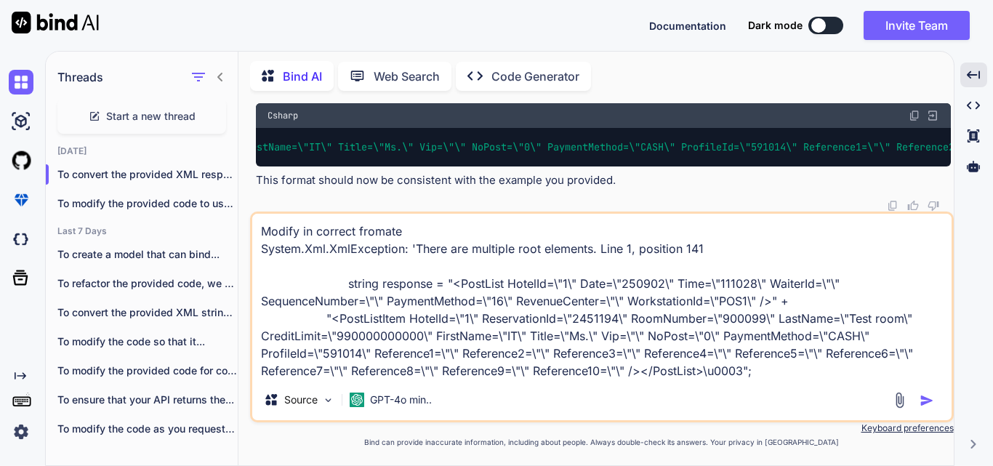
click at [769, 376] on textarea "Modify in correct fromate System.Xml.XmlException: 'There are multiple root ele…" at bounding box center [601, 297] width 699 height 166
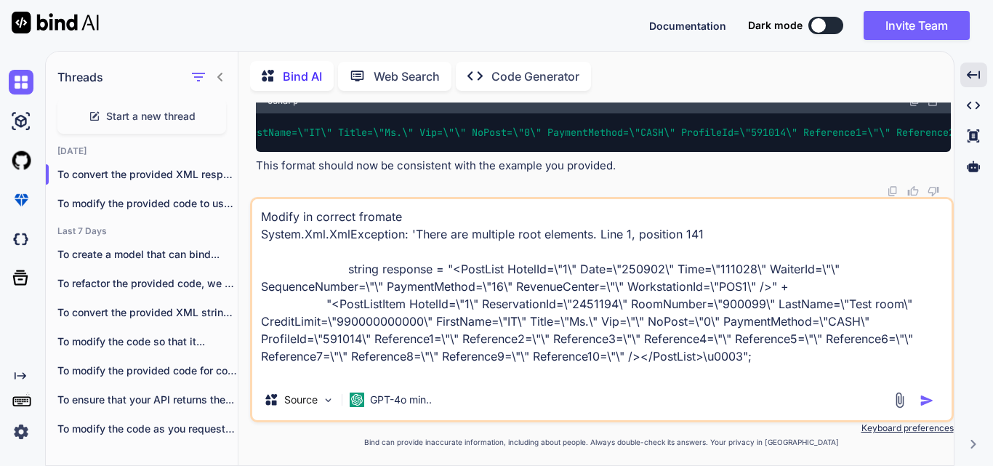
paste textarea "static void SendResponse(HttpListenerResponse response, string responseString, …"
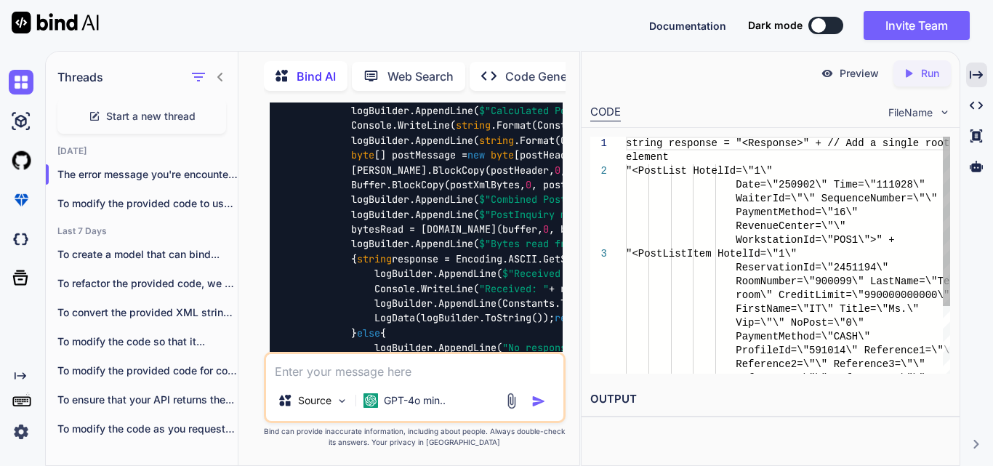
scroll to position [20987, 0]
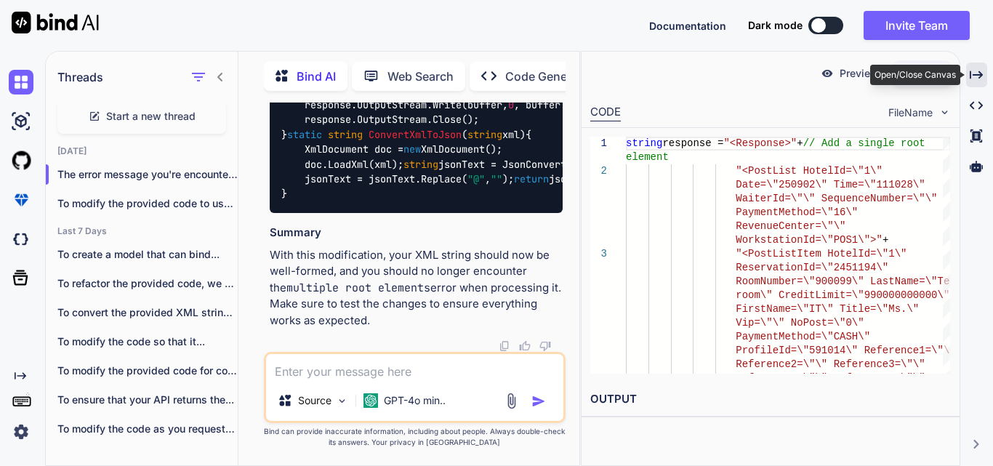
click at [980, 68] on icon "Created with Pixso." at bounding box center [976, 74] width 13 height 13
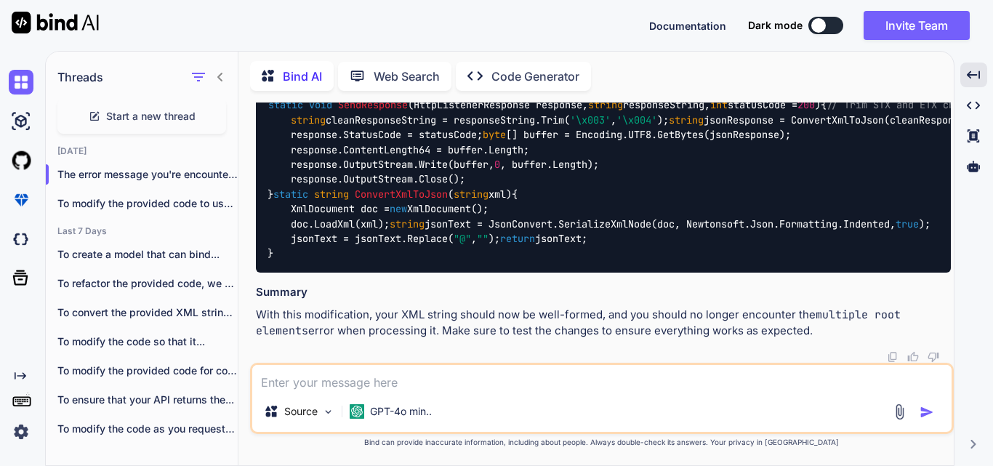
scroll to position [14004, 0]
click at [366, 386] on textarea at bounding box center [601, 378] width 699 height 26
paste textarea "{"'\u0003', hexadecimal value 0x03, is an invalid character. Line 1, position 5…"
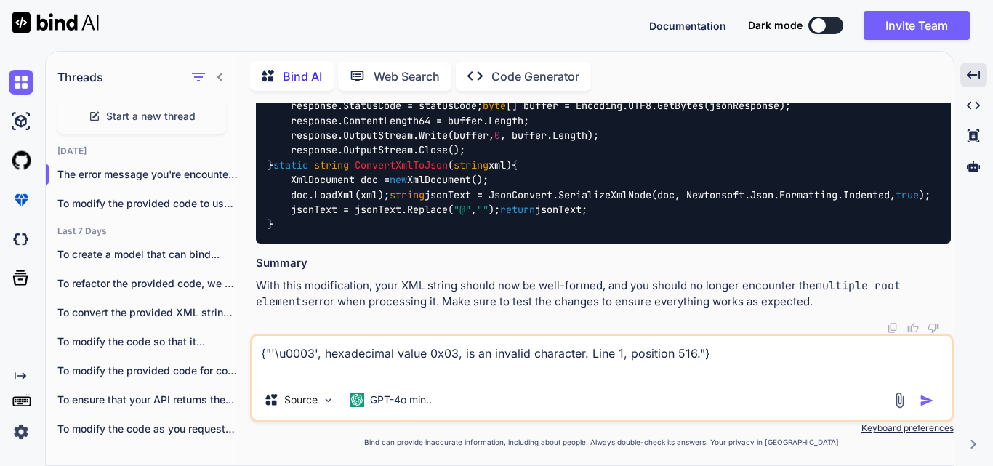
paste textarea "string response = "<PostList>" + // Add a single root element "<PostList HotelI…"
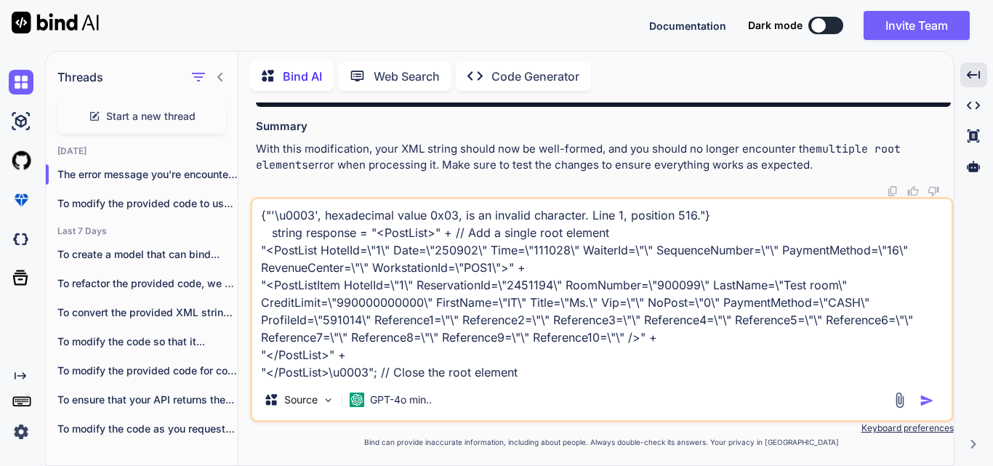
click at [925, 401] on img "button" at bounding box center [927, 400] width 15 height 15
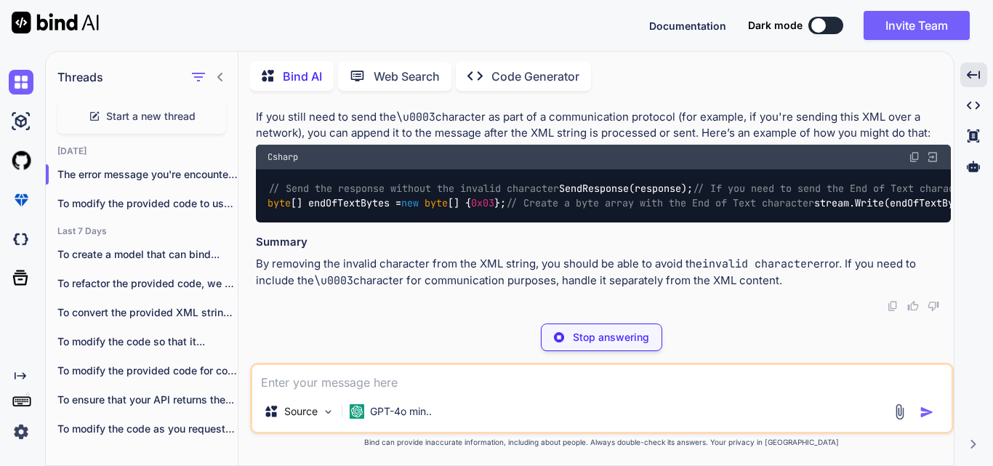
scroll to position [23097, 0]
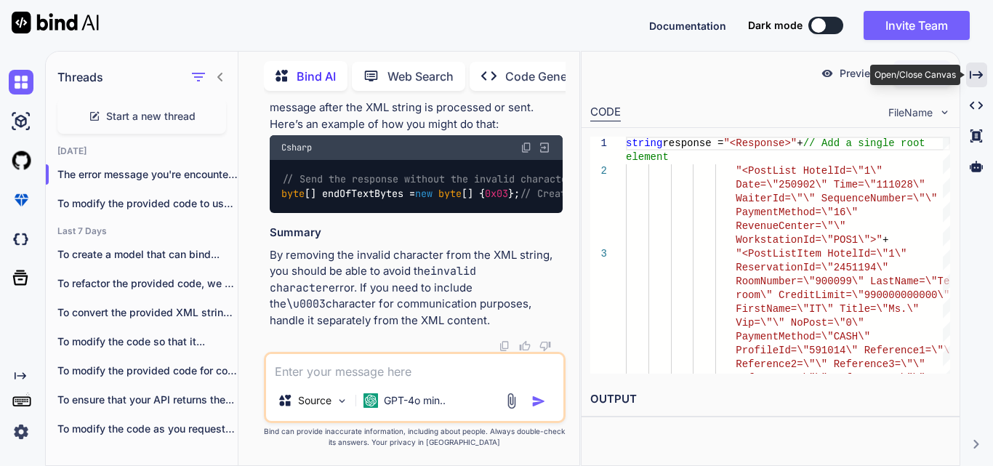
click at [975, 71] on icon "Created with Pixso." at bounding box center [976, 74] width 13 height 13
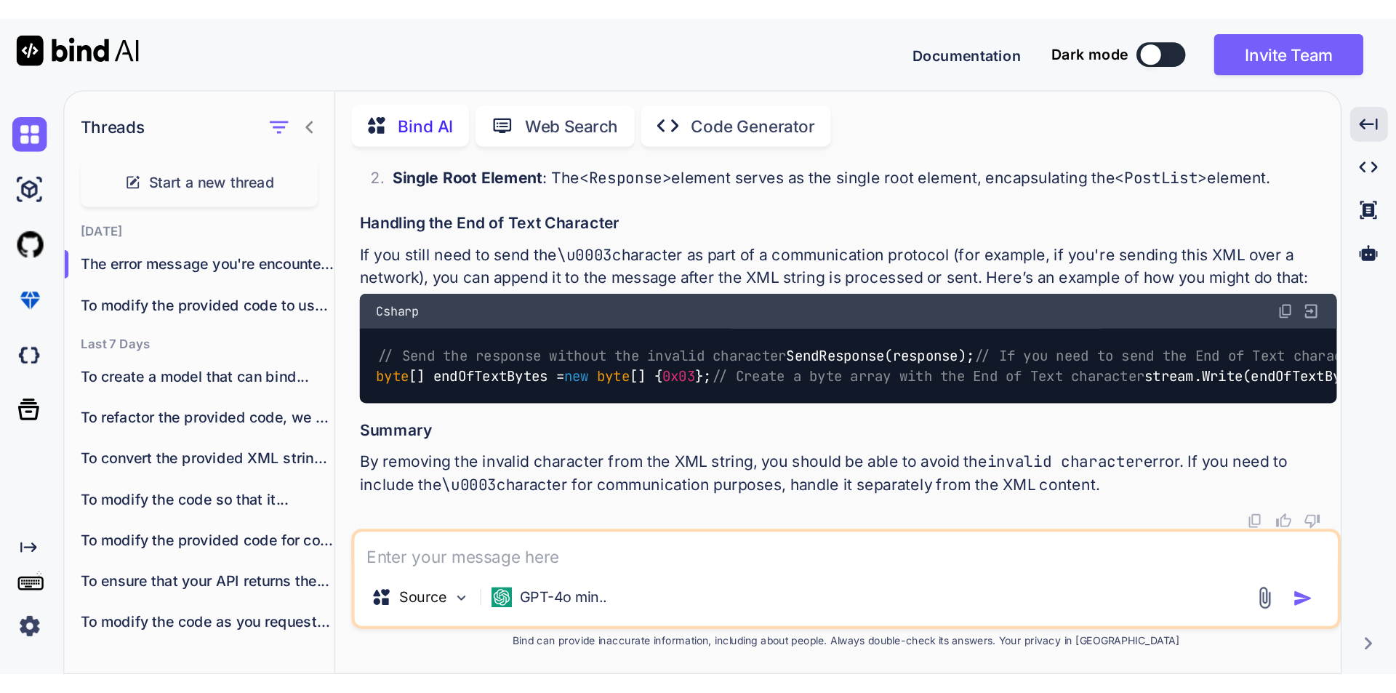
scroll to position [15039, 0]
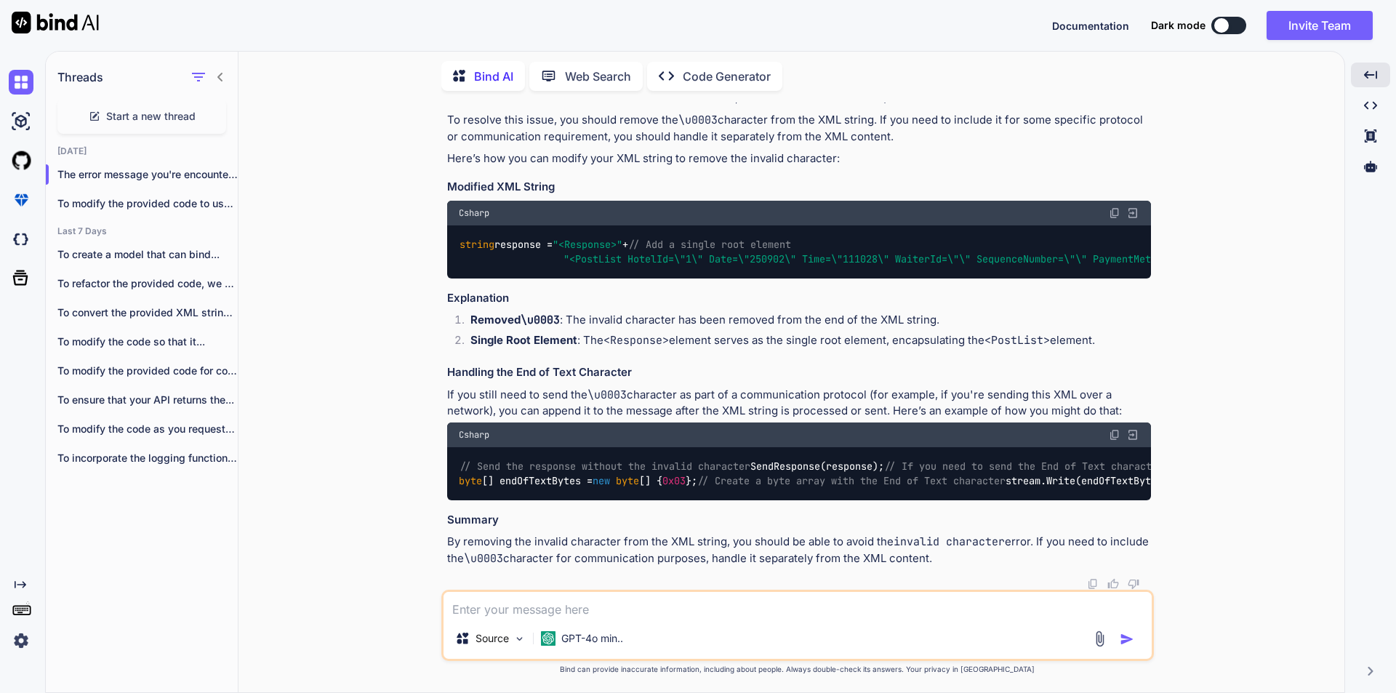
scroll to position [14941, 0]
